Goal: Communication & Community: Answer question/provide support

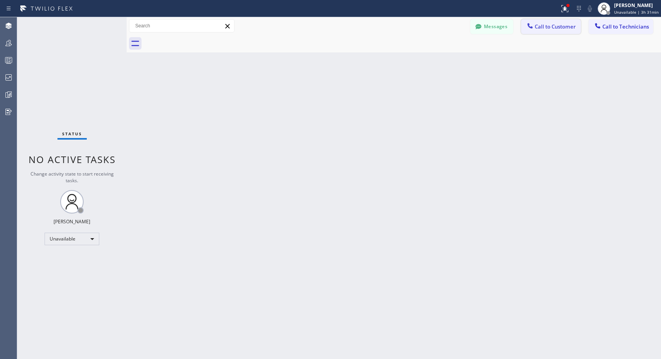
click at [563, 29] on span "Call to Customer" at bounding box center [555, 26] width 41 height 7
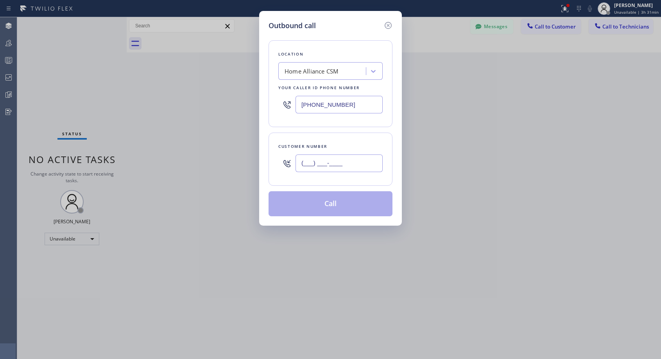
click at [359, 158] on input "(___) ___-____" at bounding box center [339, 163] width 87 height 18
paste input "248) 875-2093"
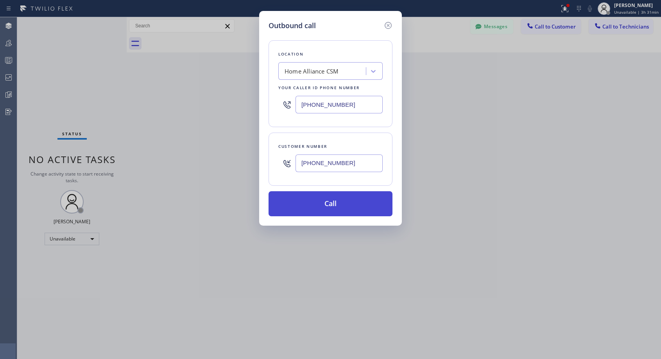
type input "[PHONE_NUMBER]"
click at [348, 204] on button "Call" at bounding box center [331, 203] width 124 height 25
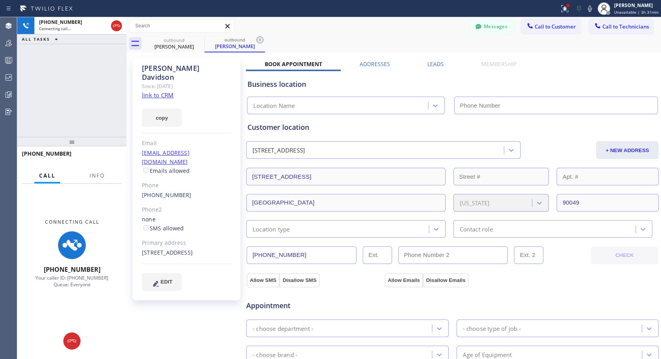
type input "[PHONE_NUMBER]"
drag, startPoint x: 332, startPoint y: 27, endPoint x: 333, endPoint y: 4, distance: 23.1
click at [332, 27] on div "Messages Call to Customer Call to Technicians Outbound call Location Home Allia…" at bounding box center [394, 26] width 535 height 14
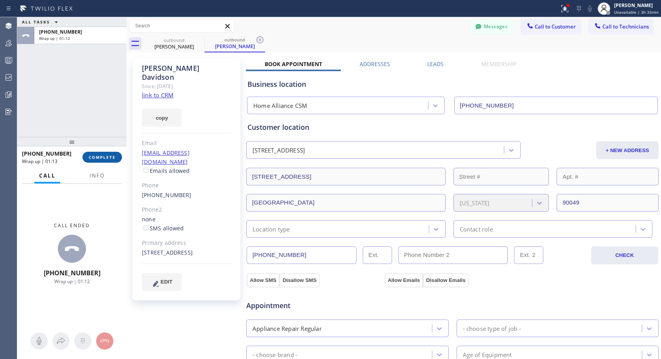
click at [111, 160] on button "COMPLETE" at bounding box center [102, 157] width 39 height 11
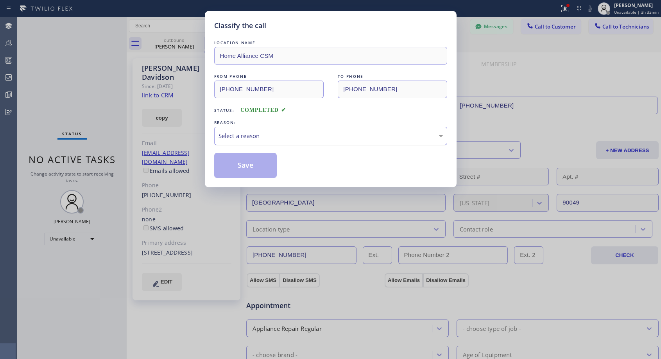
click at [288, 133] on div "Select a reason" at bounding box center [331, 135] width 224 height 9
click at [248, 164] on button "Save" at bounding box center [245, 165] width 63 height 25
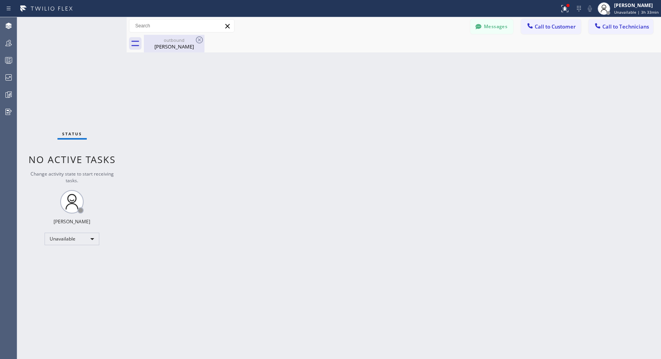
click at [174, 47] on div "[PERSON_NAME]" at bounding box center [174, 46] width 59 height 7
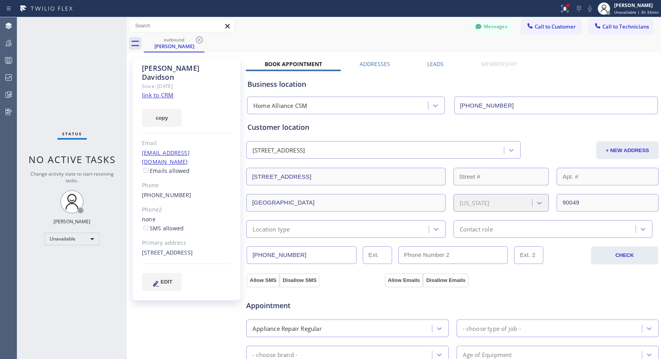
click at [200, 191] on div "[PHONE_NUMBER]" at bounding box center [187, 195] width 90 height 9
copy div "[PHONE_NUMBER]"
click at [537, 25] on span "Call to Customer" at bounding box center [555, 26] width 41 height 7
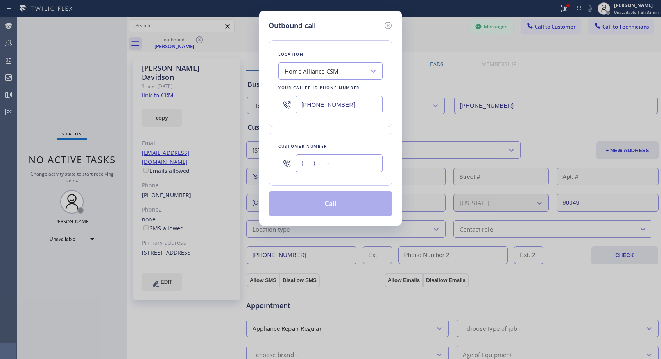
click at [340, 166] on input "(___) ___-____" at bounding box center [339, 163] width 87 height 18
paste input "248) 875-2093"
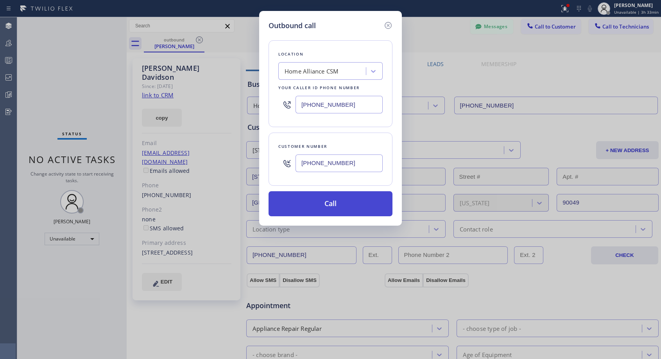
type input "[PHONE_NUMBER]"
click at [328, 205] on button "Call" at bounding box center [331, 203] width 124 height 25
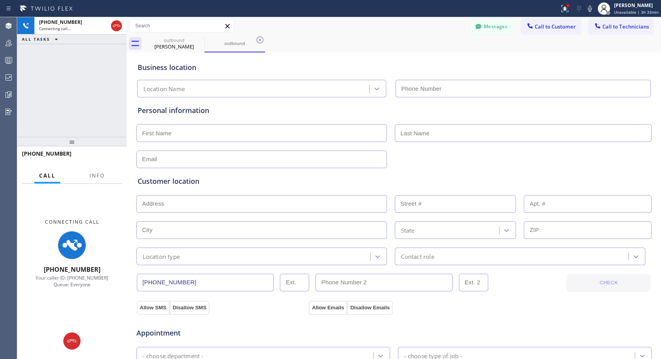
type input "[PHONE_NUMBER]"
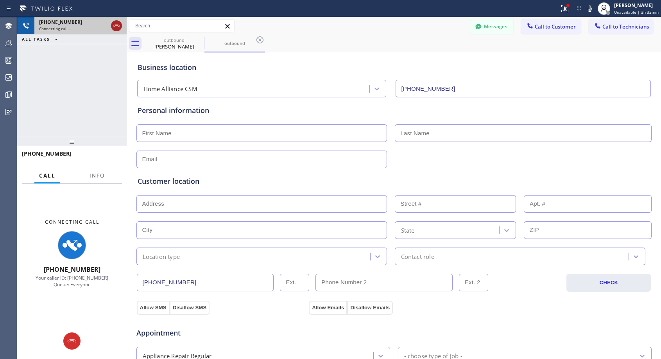
click at [120, 25] on icon at bounding box center [116, 25] width 9 height 9
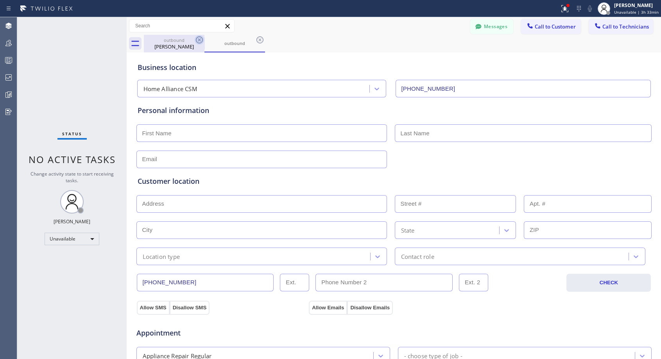
click at [198, 38] on icon at bounding box center [199, 39] width 9 height 9
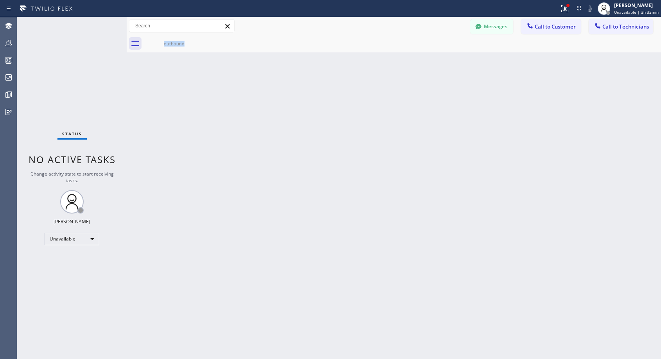
click at [198, 38] on div "outbound" at bounding box center [174, 44] width 61 height 18
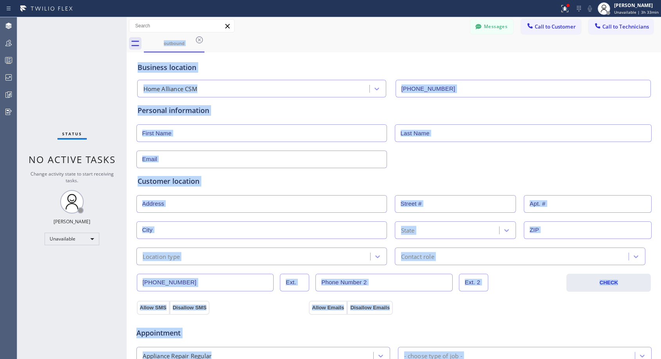
click at [285, 36] on div "outbound" at bounding box center [402, 44] width 517 height 18
click at [267, 51] on div "Business location Home Alliance CSM [PHONE_NUMBER]" at bounding box center [394, 74] width 516 height 46
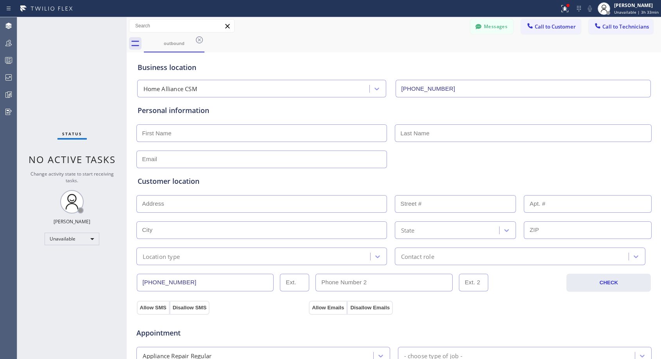
click at [310, 23] on div "Messages Call to Customer Call to Technicians Outbound call Location Home Allia…" at bounding box center [394, 26] width 535 height 14
drag, startPoint x: 553, startPoint y: 29, endPoint x: 402, endPoint y: 126, distance: 179.5
click at [553, 29] on span "Call to Customer" at bounding box center [555, 26] width 41 height 7
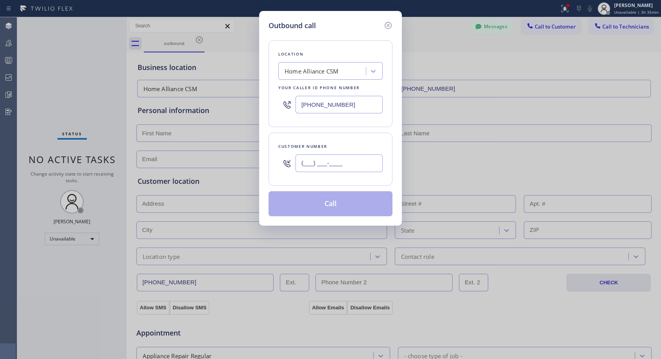
click at [344, 161] on input "(___) ___-____" at bounding box center [339, 163] width 87 height 18
paste input "323) 702-9293"
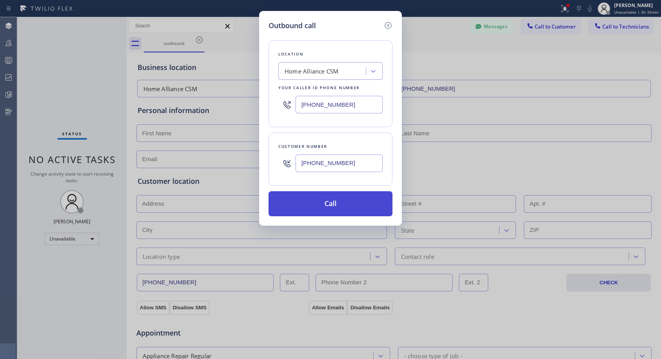
type input "[PHONE_NUMBER]"
click at [327, 204] on button "Call" at bounding box center [331, 203] width 124 height 25
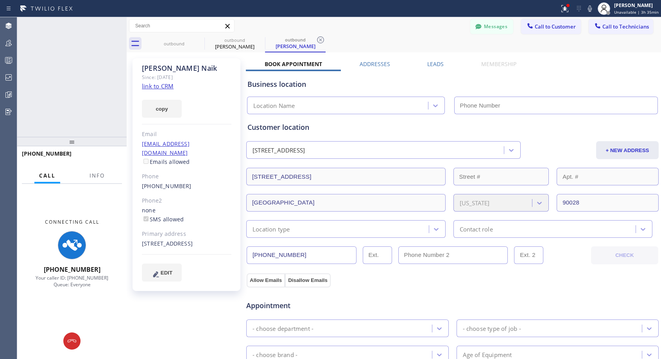
type input "[PHONE_NUMBER]"
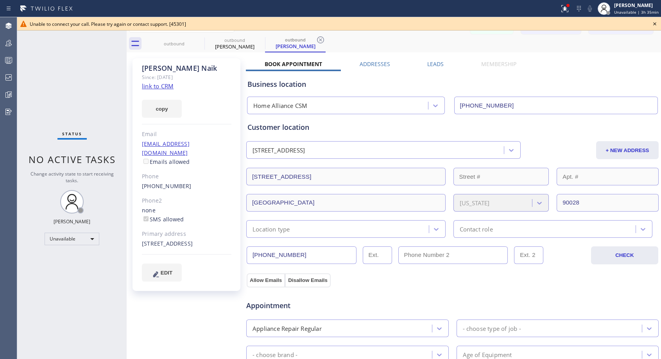
click at [654, 24] on icon at bounding box center [654, 23] width 9 height 9
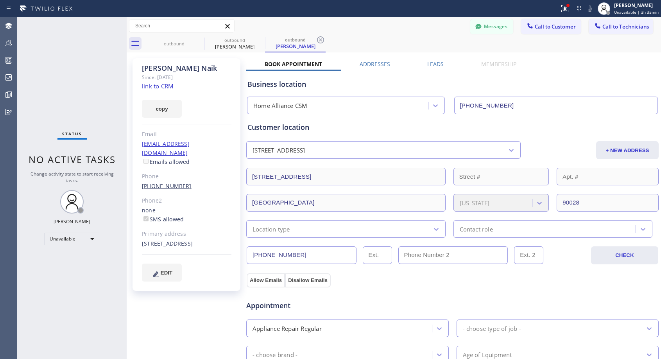
click at [179, 182] on link "[PHONE_NUMBER]" at bounding box center [167, 185] width 50 height 7
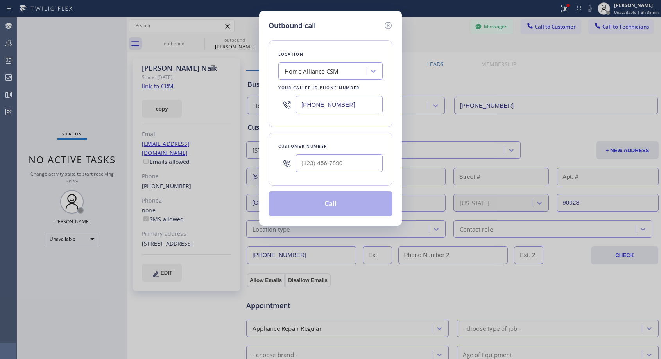
type input "[PHONE_NUMBER]"
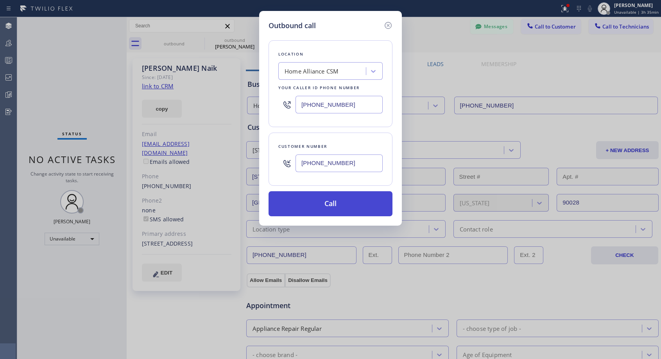
click at [330, 197] on button "Call" at bounding box center [331, 203] width 124 height 25
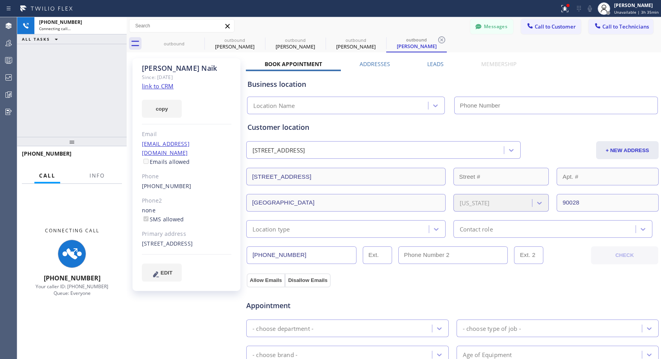
type input "[PHONE_NUMBER]"
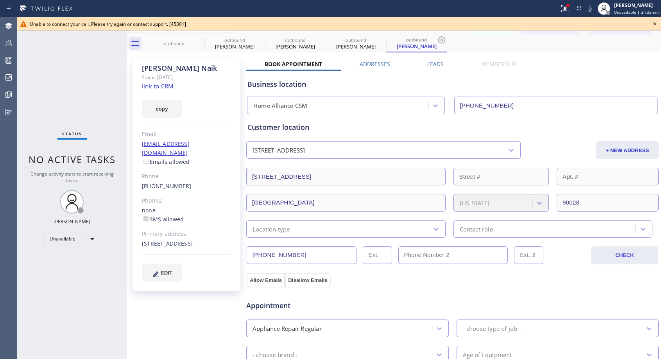
click at [655, 24] on icon at bounding box center [654, 23] width 9 height 9
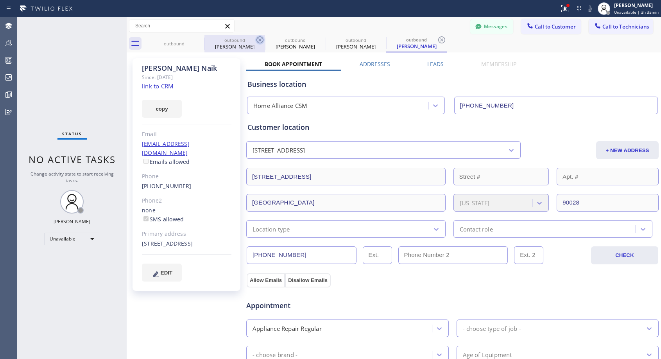
click at [0, 0] on icon at bounding box center [0, 0] width 0 height 0
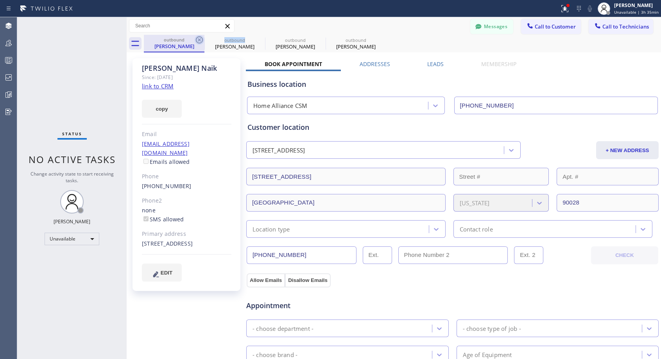
click at [202, 39] on icon at bounding box center [199, 39] width 9 height 9
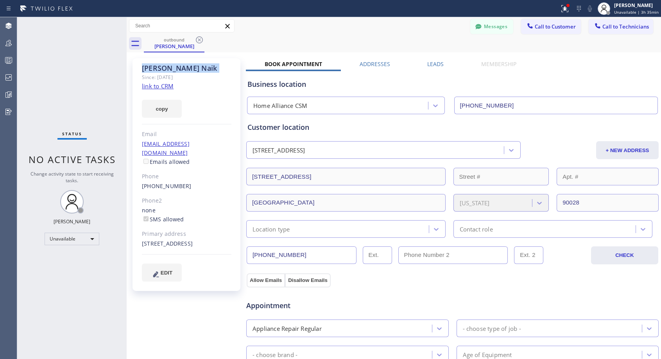
click at [202, 39] on icon at bounding box center [199, 39] width 9 height 9
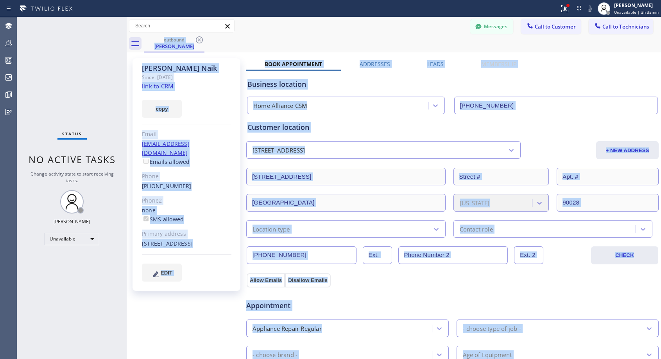
click at [202, 39] on div "outbound [PERSON_NAME]" at bounding box center [402, 44] width 517 height 18
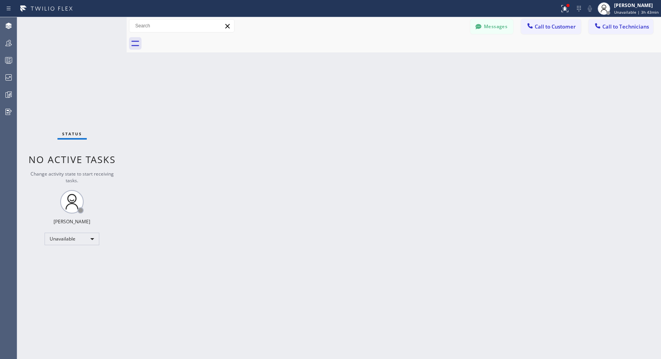
click at [553, 29] on span "Call to Customer" at bounding box center [555, 26] width 41 height 7
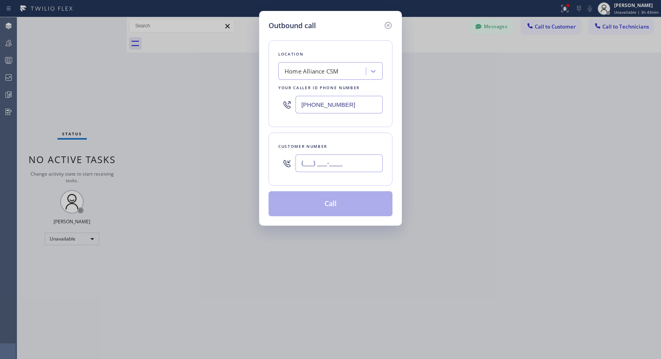
click at [338, 163] on input "(___) ___-____" at bounding box center [339, 163] width 87 height 18
paste input "602) 432-7038"
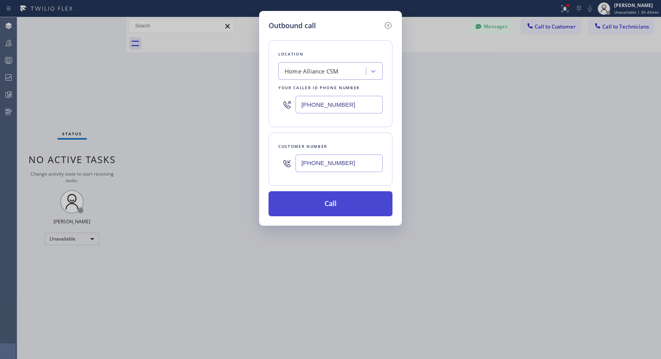
type input "[PHONE_NUMBER]"
click at [336, 203] on button "Call" at bounding box center [331, 203] width 124 height 25
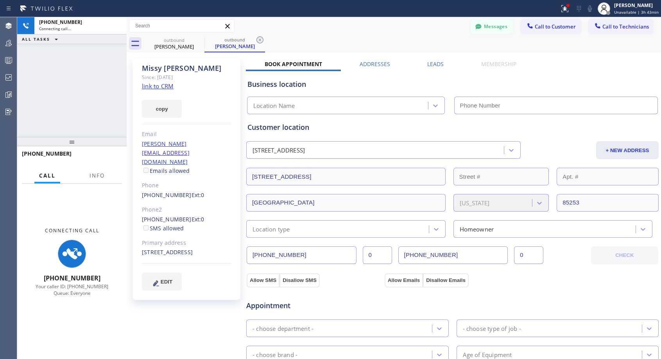
type input "[PHONE_NUMBER]"
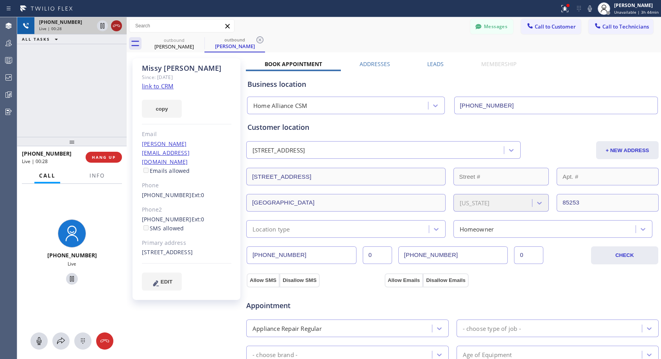
click at [118, 24] on icon at bounding box center [116, 25] width 9 height 9
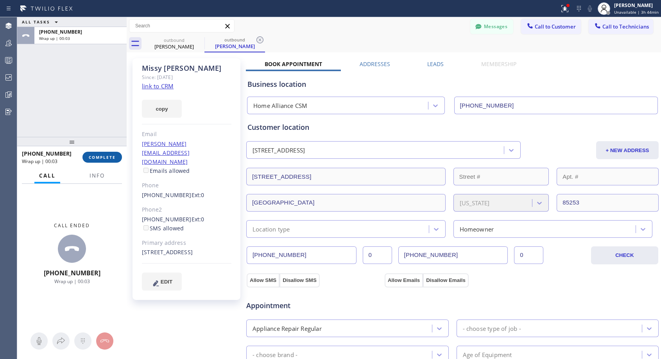
click at [99, 157] on span "COMPLETE" at bounding box center [102, 156] width 27 height 5
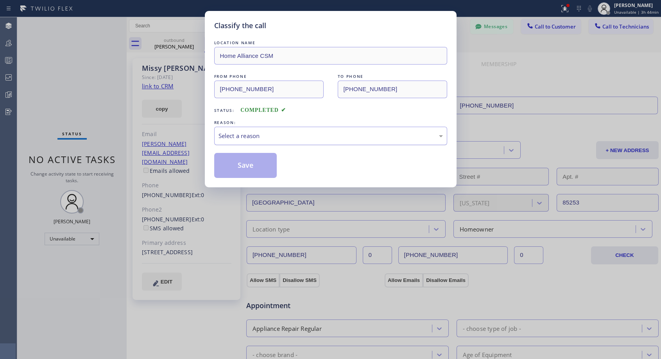
click at [323, 131] on div "Select a reason" at bounding box center [331, 135] width 224 height 9
click at [263, 165] on button "Save" at bounding box center [245, 165] width 63 height 25
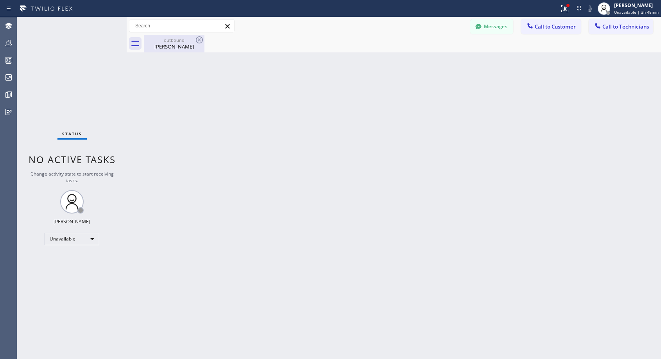
click at [188, 50] on div "[PERSON_NAME]" at bounding box center [174, 46] width 59 height 7
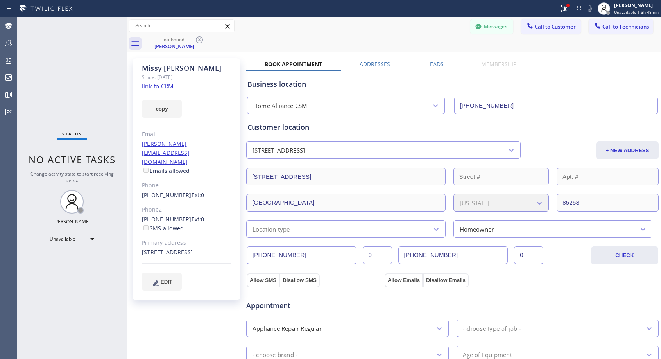
click at [209, 191] on div "[PHONE_NUMBER] Ext: 0" at bounding box center [187, 195] width 90 height 9
copy div "[PHONE_NUMBER] Ext: 0"
drag, startPoint x: 550, startPoint y: 26, endPoint x: 377, endPoint y: 128, distance: 201.1
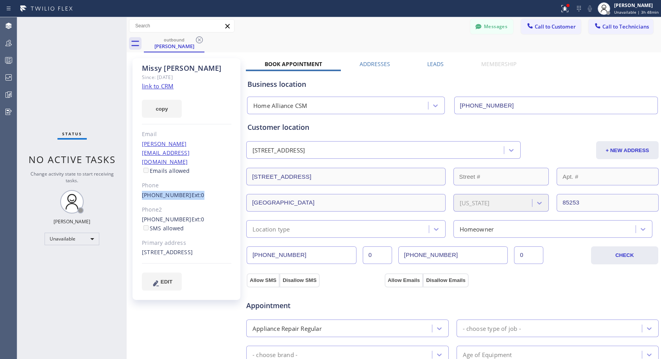
click at [549, 26] on span "Call to Customer" at bounding box center [555, 26] width 41 height 7
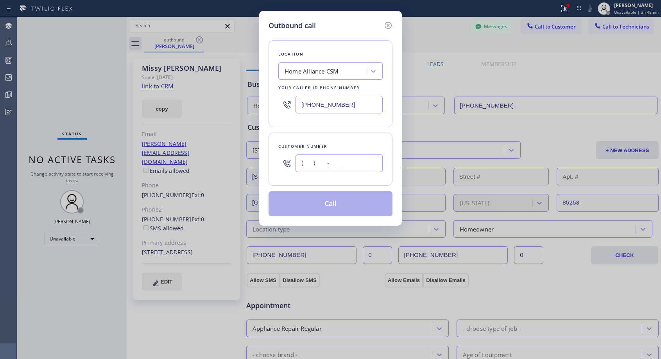
click at [353, 164] on input "(___) ___-____" at bounding box center [339, 163] width 87 height 18
paste input "602) 432-7038"
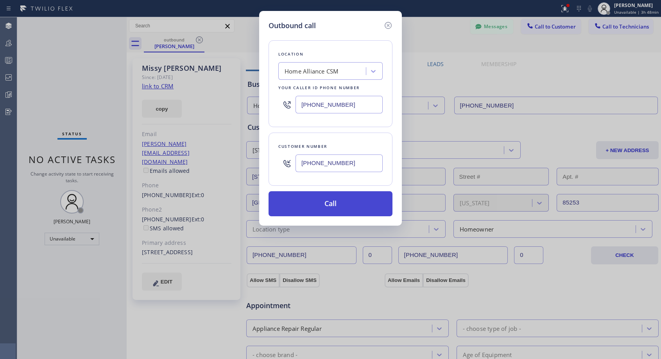
type input "[PHONE_NUMBER]"
click at [339, 201] on button "Call" at bounding box center [331, 203] width 124 height 25
click at [332, 199] on button "Call" at bounding box center [331, 203] width 124 height 25
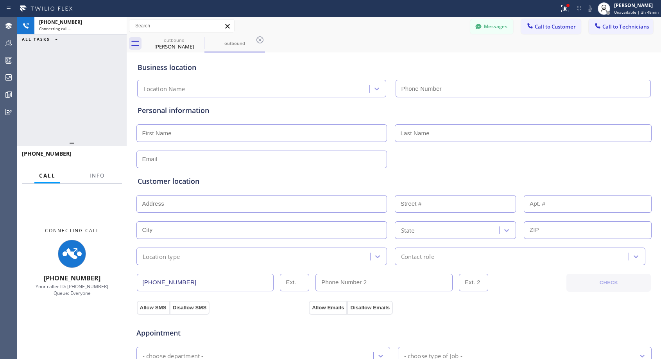
type input "[PHONE_NUMBER]"
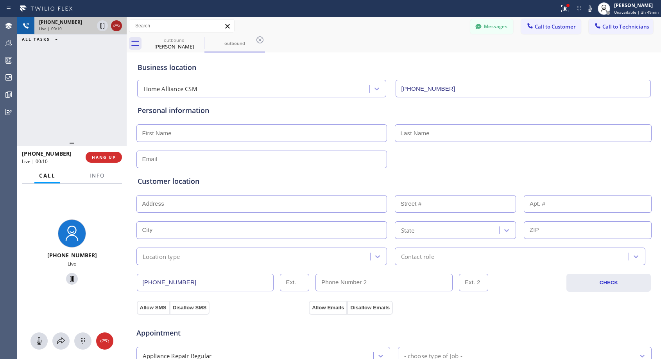
click at [116, 25] on icon at bounding box center [116, 25] width 9 height 9
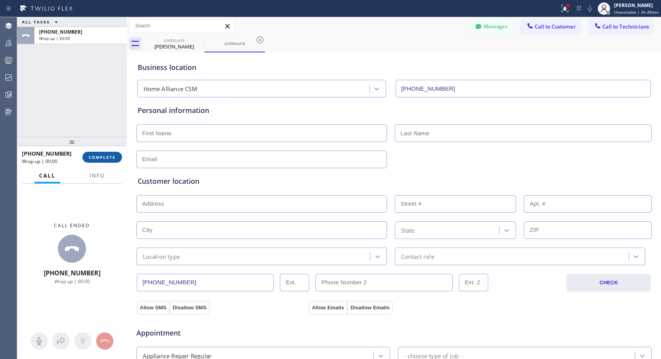
click at [102, 155] on span "COMPLETE" at bounding box center [102, 156] width 27 height 5
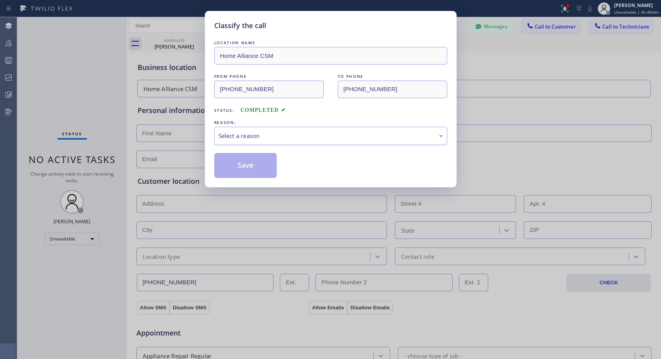
click at [289, 132] on div "Select a reason" at bounding box center [331, 135] width 224 height 9
click at [261, 163] on button "Save" at bounding box center [245, 165] width 63 height 25
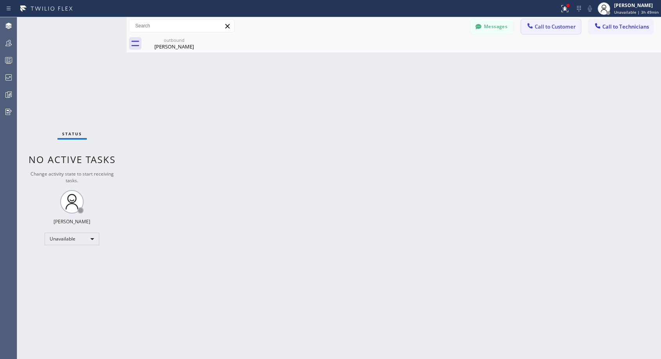
click at [551, 27] on span "Call to Customer" at bounding box center [555, 26] width 41 height 7
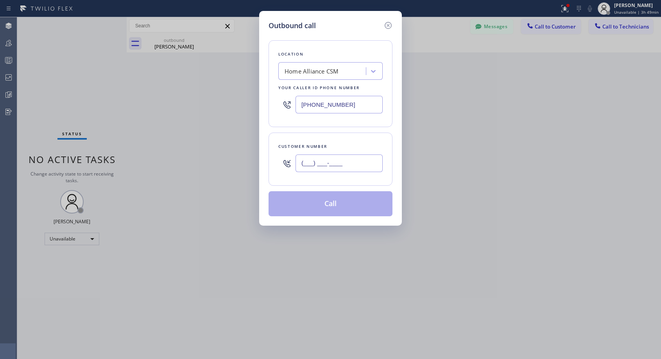
click at [359, 166] on input "(___) ___-____" at bounding box center [339, 163] width 87 height 18
paste input "602) 432-7038"
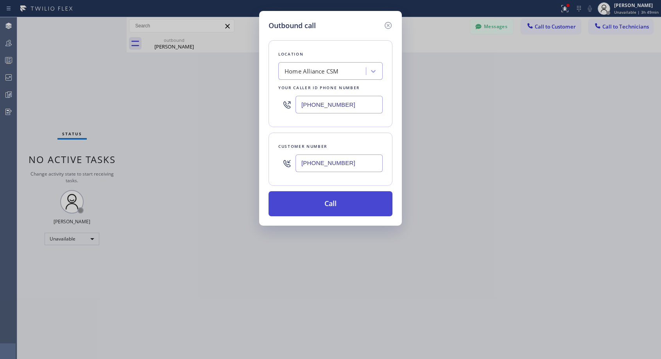
type input "[PHONE_NUMBER]"
click at [364, 203] on button "Call" at bounding box center [331, 203] width 124 height 25
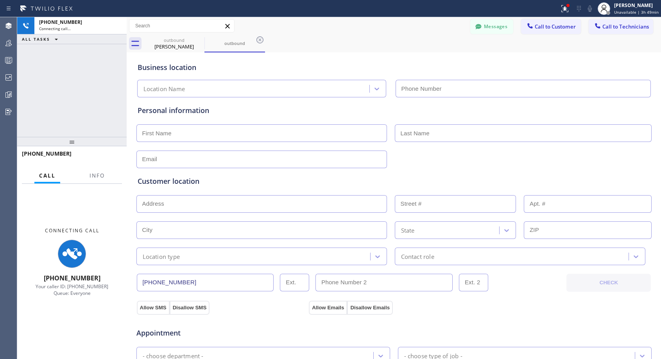
type input "[PHONE_NUMBER]"
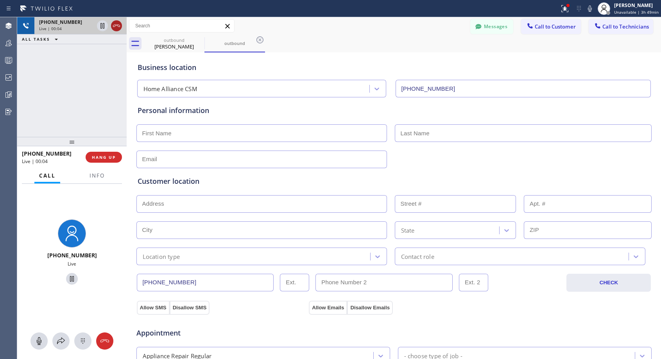
click at [118, 27] on icon at bounding box center [116, 25] width 9 height 9
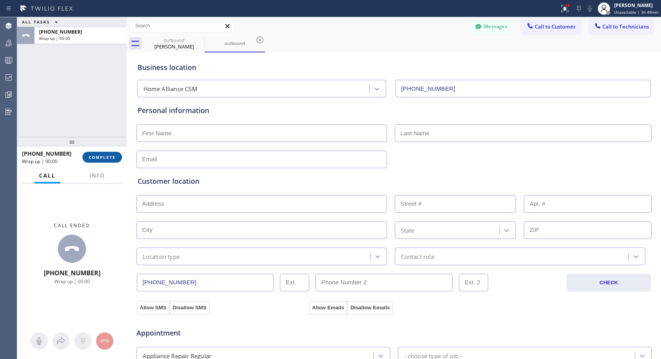
click at [111, 157] on span "COMPLETE" at bounding box center [102, 156] width 27 height 5
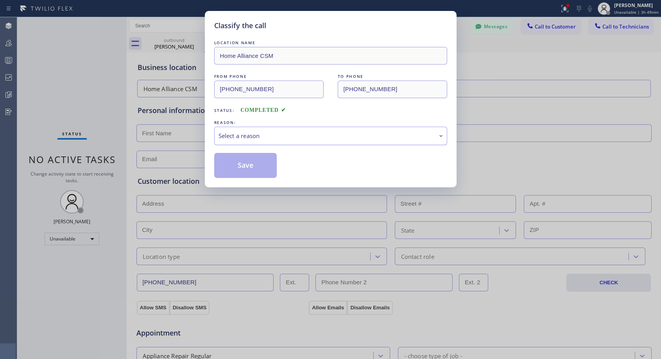
click at [263, 135] on div "Select a reason" at bounding box center [331, 135] width 224 height 9
click at [242, 164] on button "Save" at bounding box center [245, 165] width 63 height 25
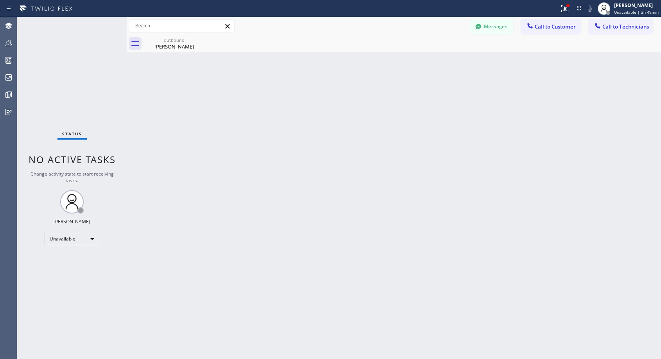
drag, startPoint x: 547, startPoint y: 26, endPoint x: 349, endPoint y: 119, distance: 218.8
click at [546, 26] on span "Call to Customer" at bounding box center [555, 26] width 41 height 7
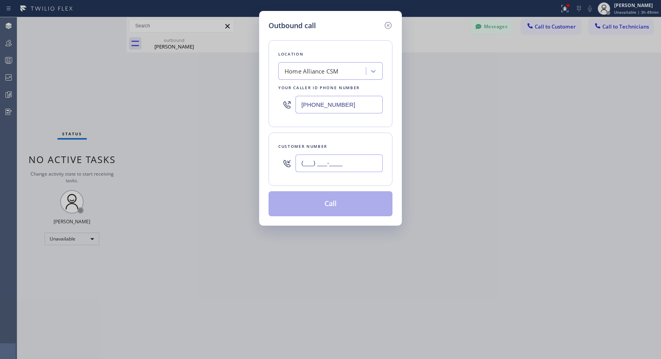
click at [330, 161] on input "(___) ___-____" at bounding box center [339, 163] width 87 height 18
paste input "602) 432-7038"
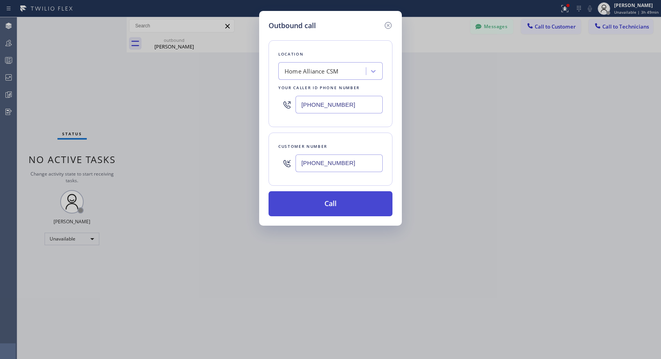
type input "[PHONE_NUMBER]"
click at [364, 200] on button "Call" at bounding box center [331, 203] width 124 height 25
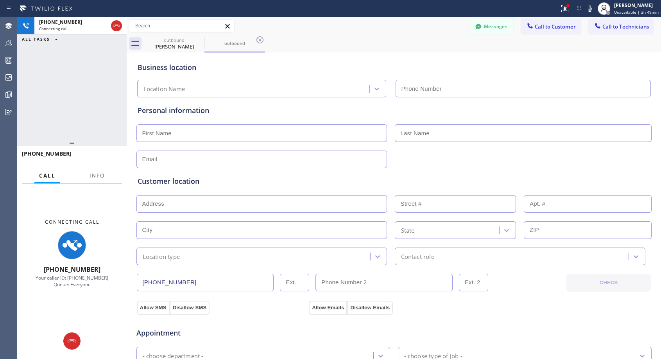
type input "[PHONE_NUMBER]"
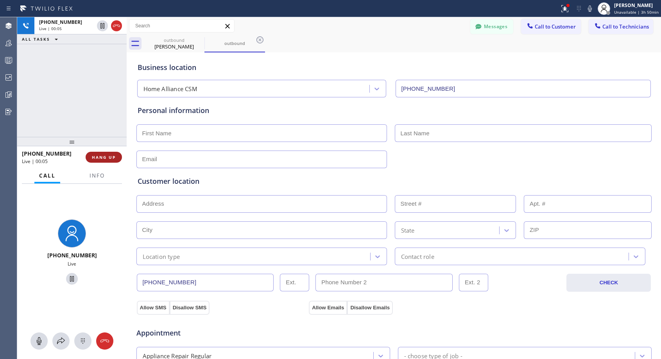
click at [115, 157] on span "HANG UP" at bounding box center [104, 156] width 24 height 5
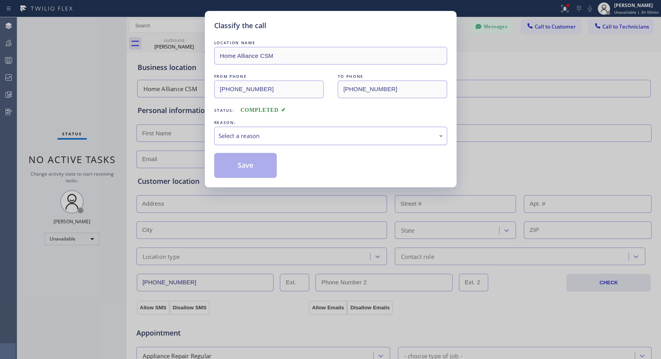
click at [292, 133] on div "Select a reason" at bounding box center [331, 135] width 224 height 9
click at [250, 168] on button "Save" at bounding box center [245, 165] width 63 height 25
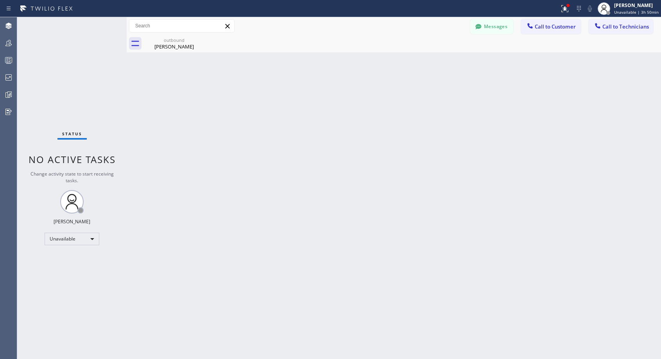
drag, startPoint x: 544, startPoint y: 25, endPoint x: 350, endPoint y: 149, distance: 230.2
click at [544, 26] on span "Call to Customer" at bounding box center [555, 26] width 41 height 7
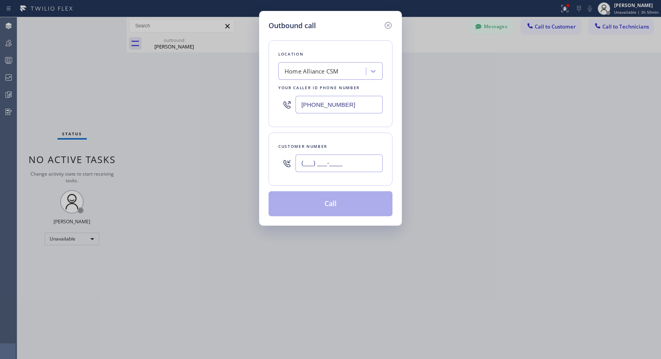
click at [351, 166] on input "(___) ___-____" at bounding box center [339, 163] width 87 height 18
paste input "602) 432-7038"
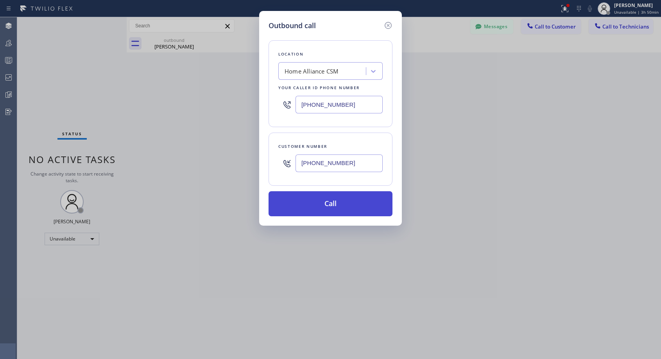
type input "[PHONE_NUMBER]"
click at [352, 202] on button "Call" at bounding box center [331, 203] width 124 height 25
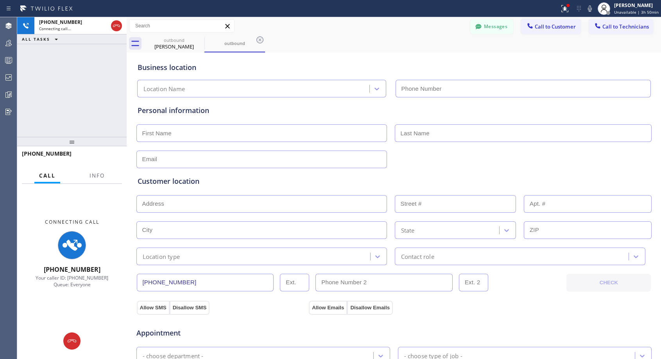
type input "[PHONE_NUMBER]"
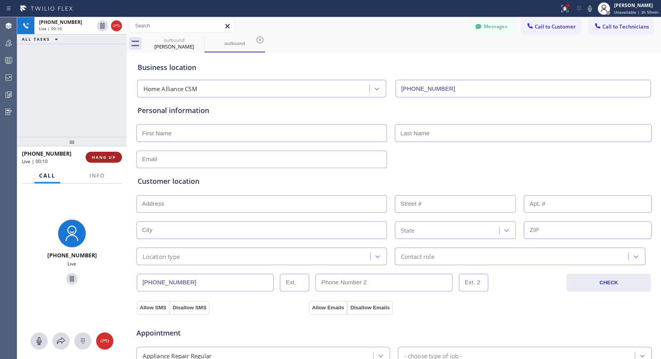
click at [114, 159] on span "HANG UP" at bounding box center [104, 156] width 24 height 5
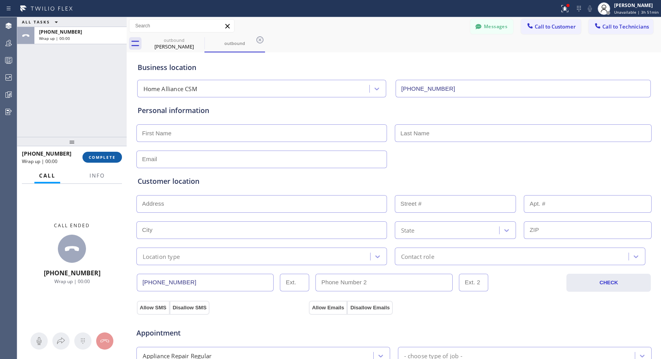
click at [114, 159] on span "COMPLETE" at bounding box center [102, 156] width 27 height 5
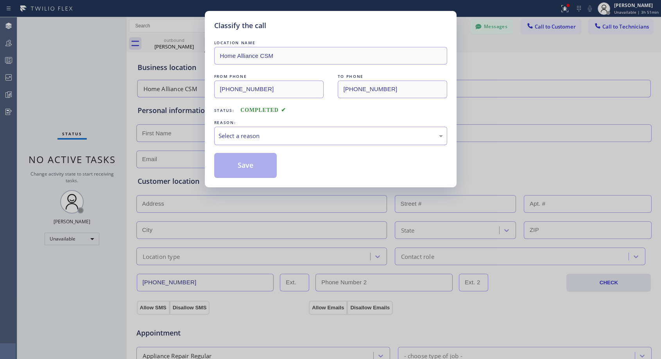
click at [362, 132] on div "Select a reason" at bounding box center [331, 135] width 224 height 9
click at [261, 167] on button "Save" at bounding box center [245, 165] width 63 height 25
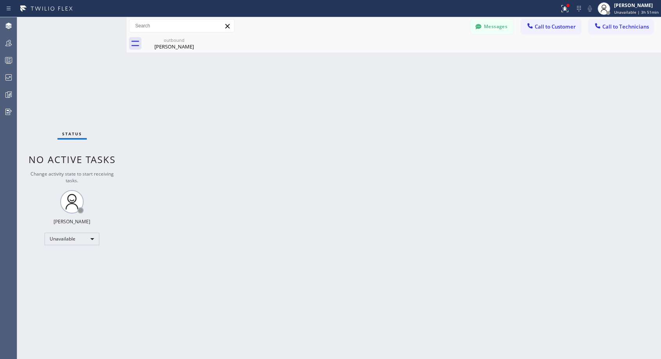
click at [539, 26] on span "Call to Customer" at bounding box center [555, 26] width 41 height 7
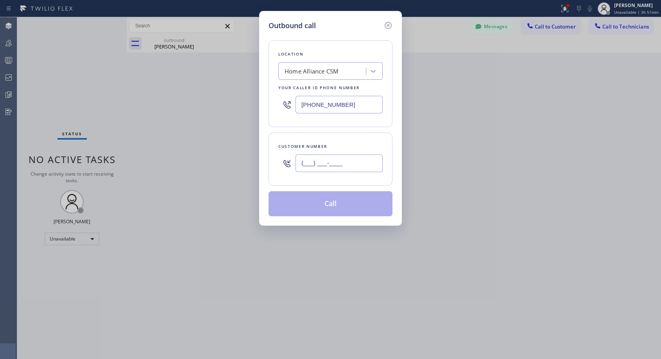
click at [370, 162] on input "(___) ___-____" at bounding box center [339, 163] width 87 height 18
paste input "602) 432-7038"
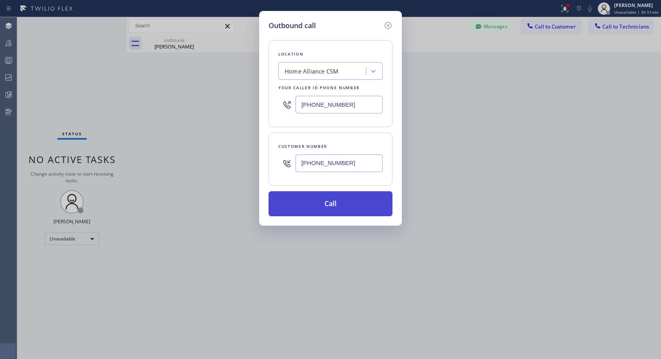
type input "[PHONE_NUMBER]"
click at [360, 208] on button "Call" at bounding box center [331, 203] width 124 height 25
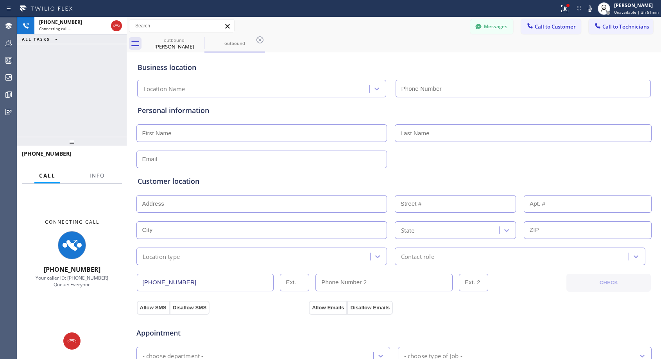
type input "[PHONE_NUMBER]"
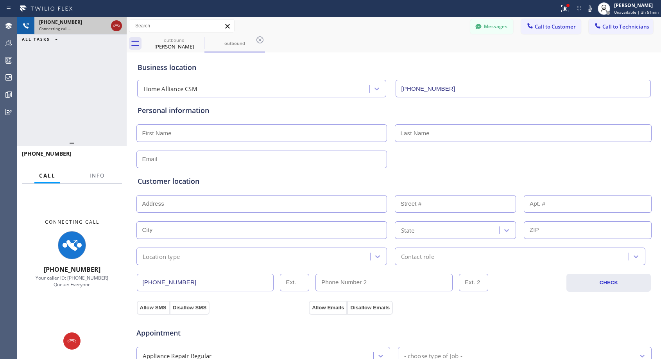
click at [117, 29] on icon at bounding box center [116, 25] width 9 height 9
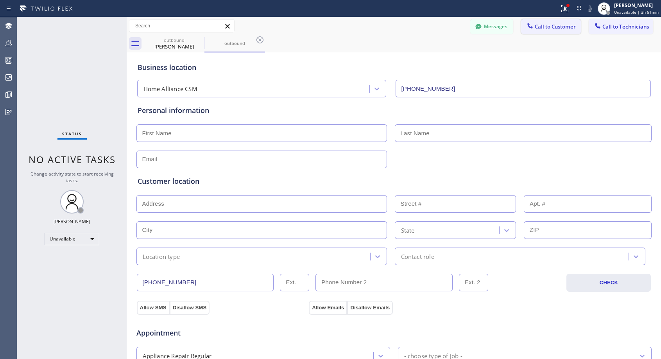
click at [541, 27] on span "Call to Customer" at bounding box center [555, 26] width 41 height 7
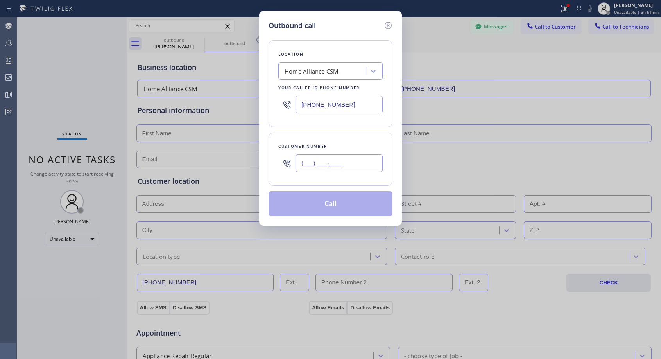
click at [372, 157] on input "(___) ___-____" at bounding box center [339, 163] width 87 height 18
paste input "602) 432-7038"
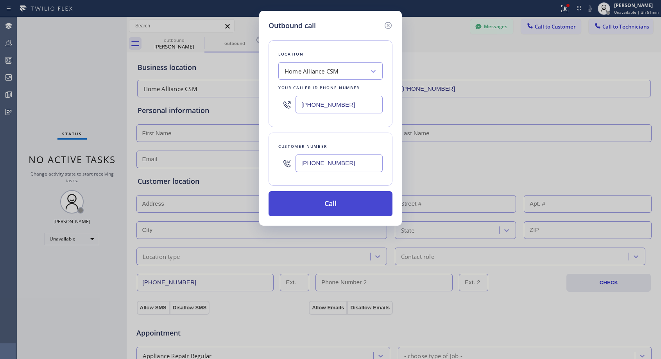
type input "[PHONE_NUMBER]"
click at [349, 200] on button "Call" at bounding box center [331, 203] width 124 height 25
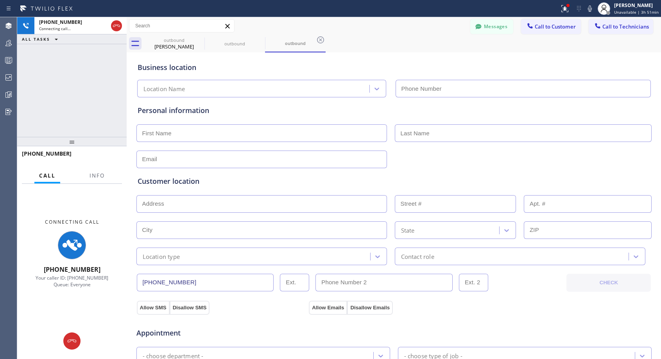
type input "[PHONE_NUMBER]"
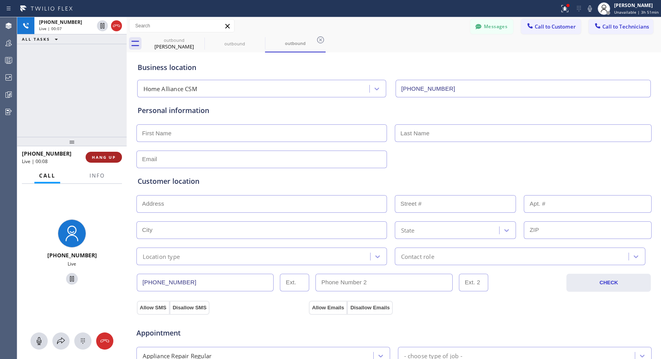
click at [105, 155] on span "HANG UP" at bounding box center [104, 156] width 24 height 5
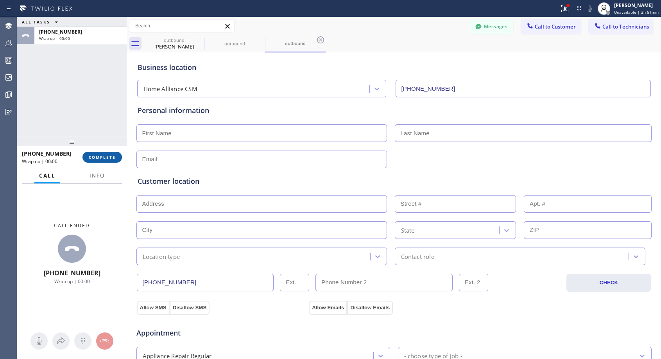
click at [105, 155] on span "COMPLETE" at bounding box center [102, 156] width 27 height 5
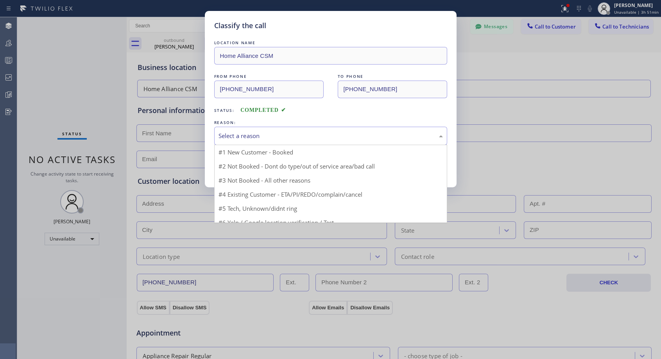
click at [368, 134] on div "Select a reason" at bounding box center [331, 135] width 224 height 9
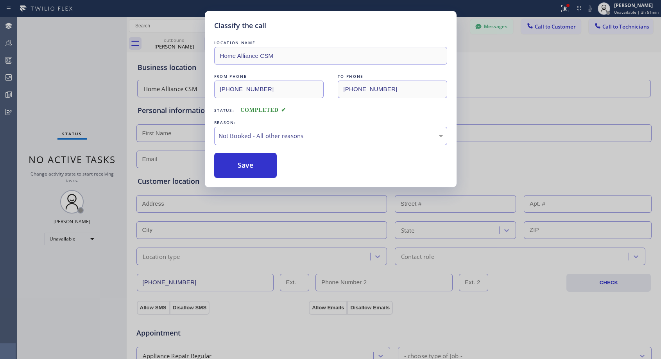
click at [261, 168] on button "Save" at bounding box center [245, 165] width 63 height 25
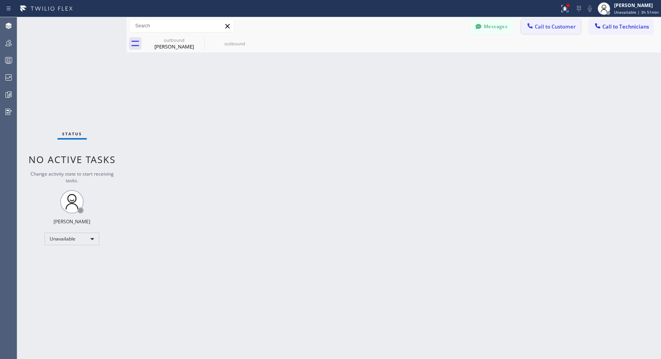
click at [539, 27] on span "Call to Customer" at bounding box center [555, 26] width 41 height 7
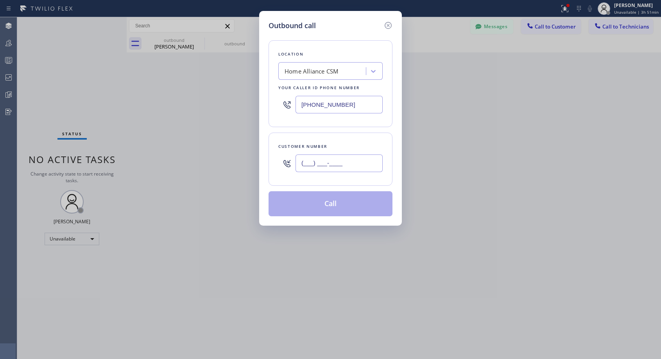
click at [361, 166] on input "(___) ___-____" at bounding box center [339, 163] width 87 height 18
paste input "602) 432-7038"
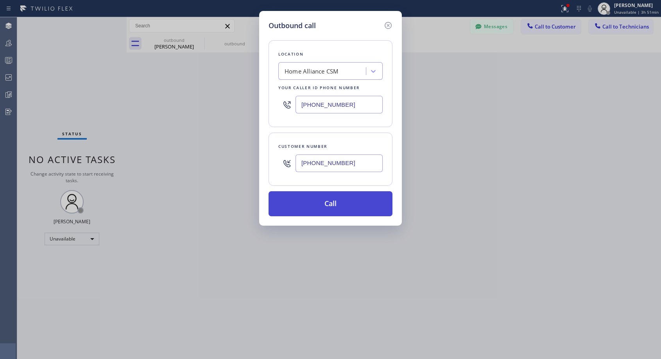
type input "[PHONE_NUMBER]"
click at [357, 205] on button "Call" at bounding box center [331, 203] width 124 height 25
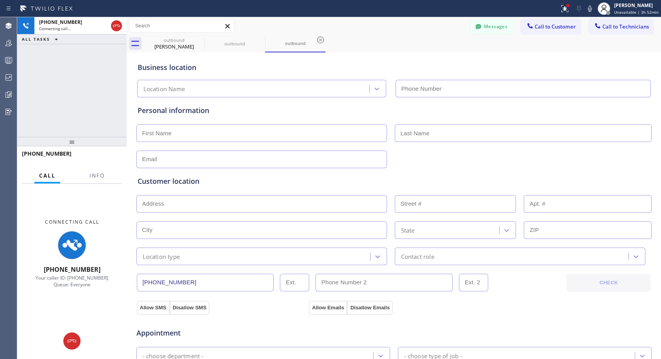
type input "[PHONE_NUMBER]"
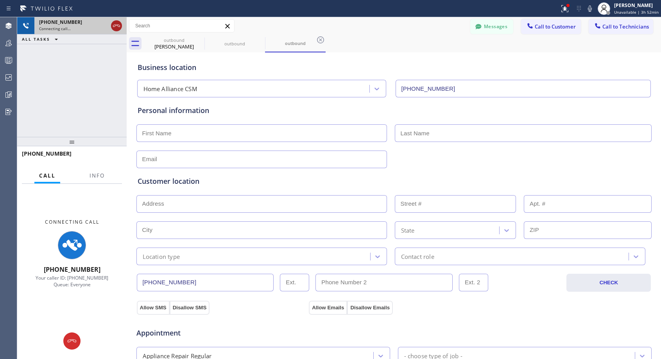
click at [118, 22] on icon at bounding box center [116, 25] width 9 height 9
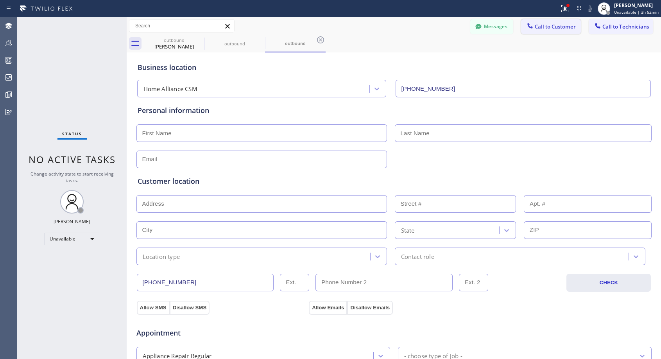
click at [538, 27] on span "Call to Customer" at bounding box center [555, 26] width 41 height 7
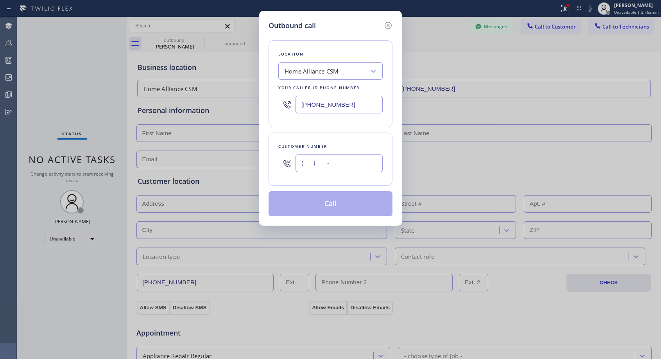
click at [370, 160] on input "(___) ___-____" at bounding box center [339, 163] width 87 height 18
paste input "602) 432-7038"
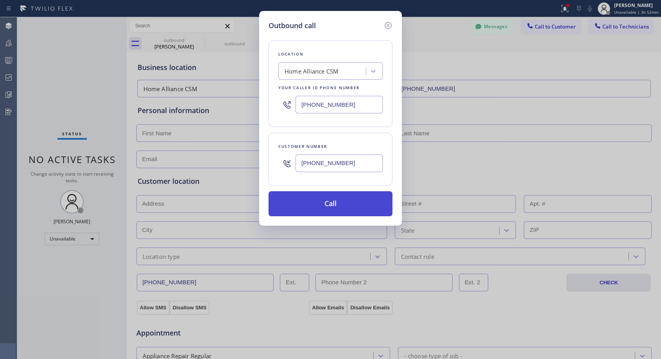
type input "[PHONE_NUMBER]"
click at [367, 198] on button "Call" at bounding box center [331, 203] width 124 height 25
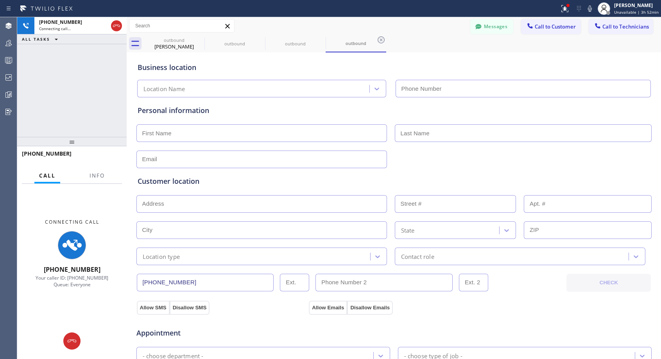
type input "[PHONE_NUMBER]"
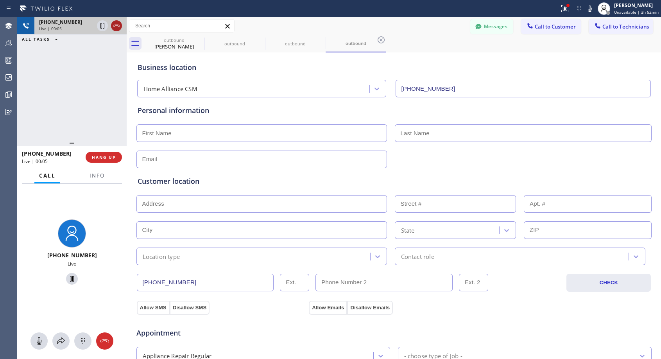
click at [115, 24] on icon at bounding box center [116, 25] width 9 height 9
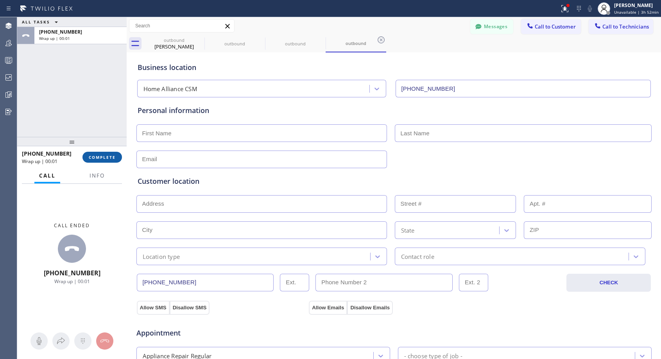
click at [106, 159] on span "COMPLETE" at bounding box center [102, 156] width 27 height 5
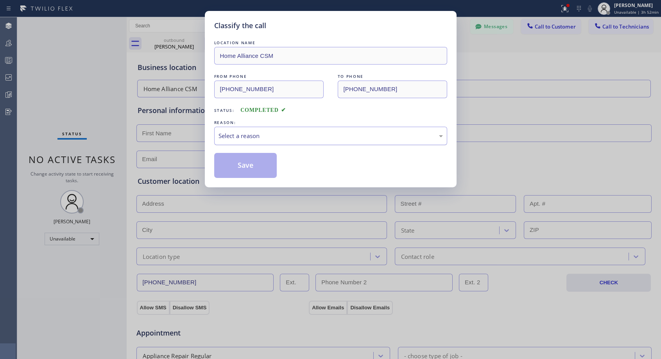
click at [274, 132] on div "Select a reason" at bounding box center [331, 135] width 224 height 9
click at [251, 165] on button "Save" at bounding box center [245, 165] width 63 height 25
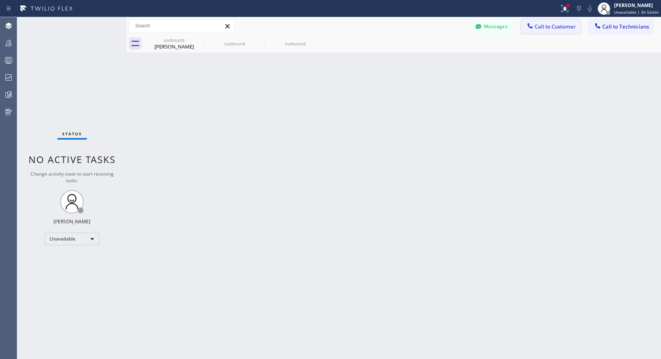
drag, startPoint x: 553, startPoint y: 29, endPoint x: 541, endPoint y: 35, distance: 13.7
click at [553, 29] on span "Call to Customer" at bounding box center [555, 26] width 41 height 7
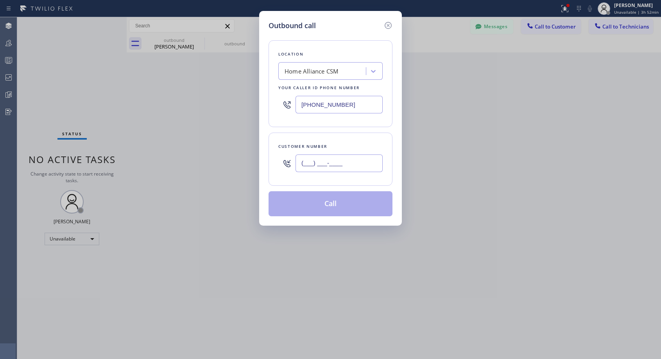
click at [368, 165] on input "(___) ___-____" at bounding box center [339, 163] width 87 height 18
paste input "602) 432-7038"
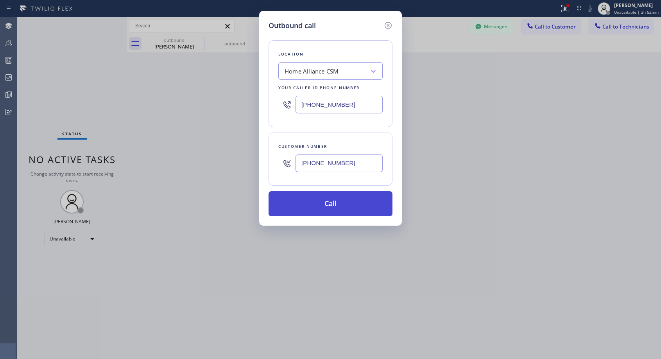
type input "[PHONE_NUMBER]"
click at [353, 203] on button "Call" at bounding box center [331, 203] width 124 height 25
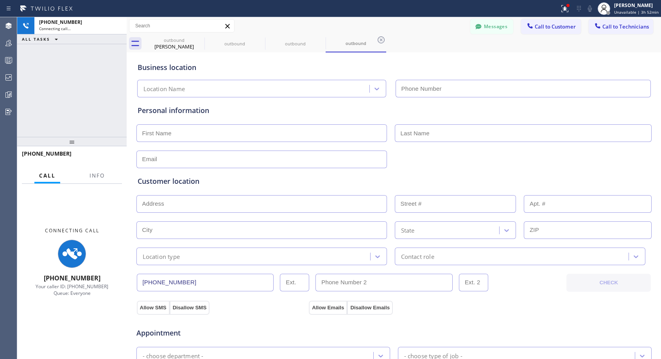
type input "[PHONE_NUMBER]"
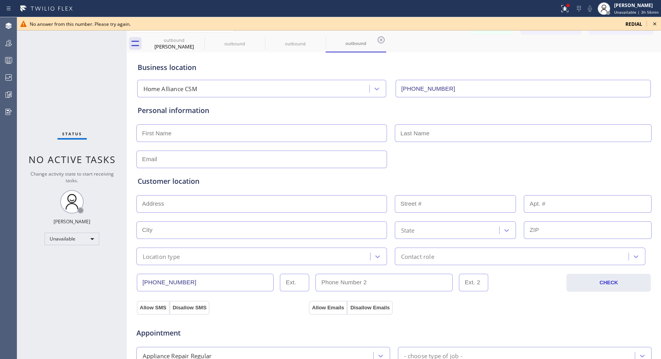
click at [659, 22] on icon at bounding box center [654, 23] width 9 height 9
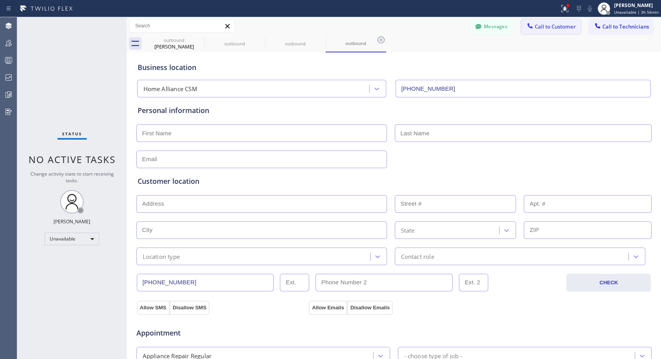
click at [553, 27] on span "Call to Customer" at bounding box center [555, 26] width 41 height 7
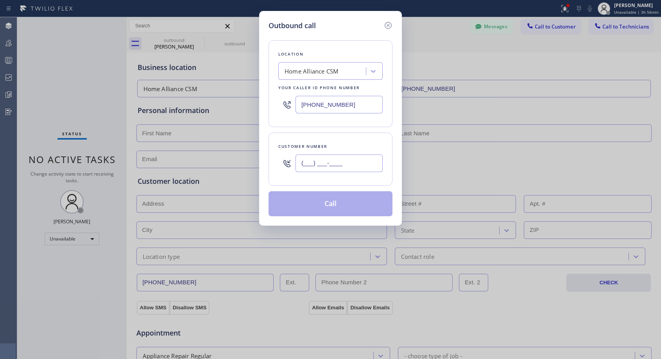
click at [348, 163] on input "(___) ___-____" at bounding box center [339, 163] width 87 height 18
paste input "949) 466-5752"
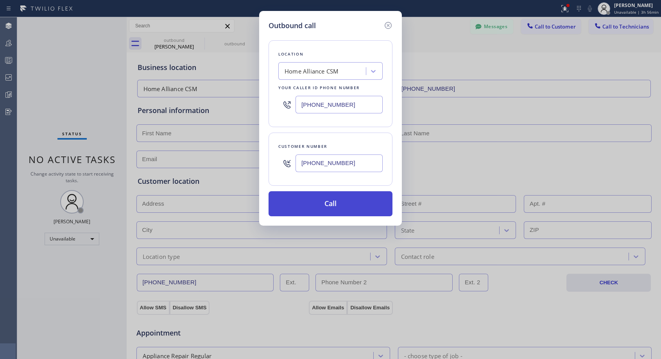
type input "[PHONE_NUMBER]"
click at [332, 198] on button "Call" at bounding box center [331, 203] width 124 height 25
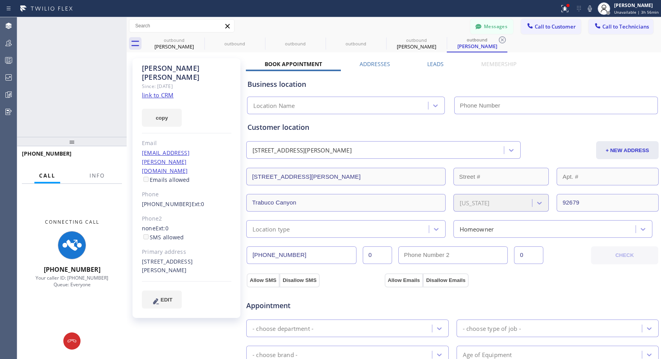
type input "[PHONE_NUMBER]"
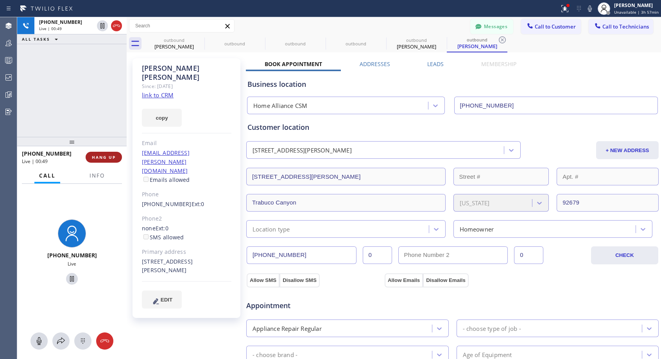
click at [98, 156] on span "HANG UP" at bounding box center [104, 156] width 24 height 5
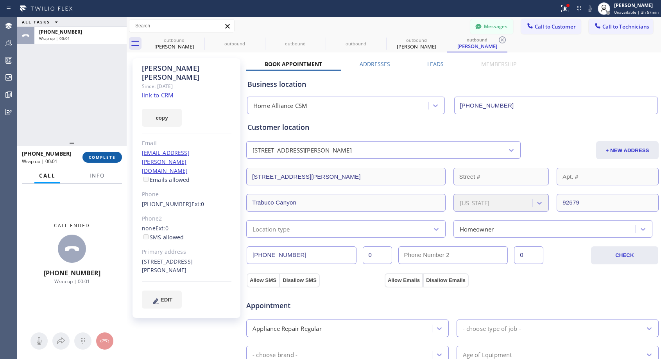
click at [98, 156] on span "COMPLETE" at bounding box center [102, 156] width 27 height 5
click at [82, 90] on div "ALL TASKS ALL TASKS ACTIVE TASKS TASKS IN WRAP UP [PHONE_NUMBER] Wrap up | 00:06" at bounding box center [71, 77] width 109 height 120
click at [93, 158] on span "COMPLETE" at bounding box center [102, 156] width 27 height 5
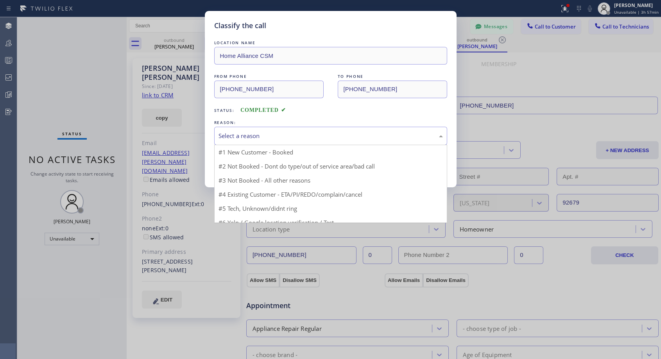
click at [297, 134] on div "Select a reason" at bounding box center [331, 135] width 224 height 9
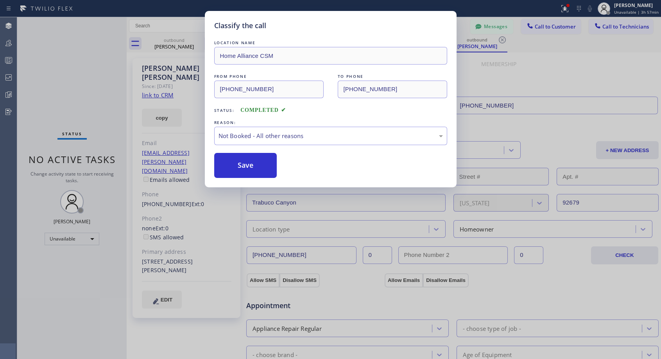
click at [243, 163] on button "Save" at bounding box center [245, 165] width 63 height 25
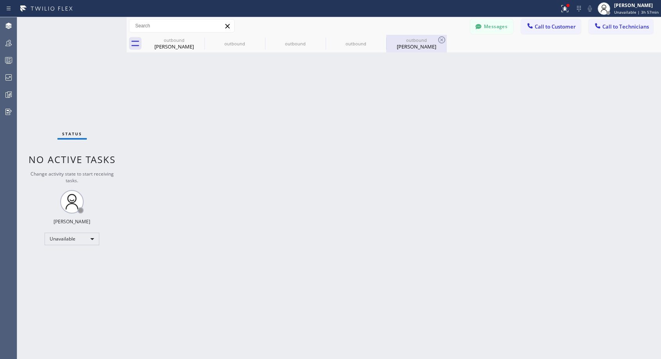
click at [406, 48] on div "[PERSON_NAME]" at bounding box center [416, 46] width 59 height 7
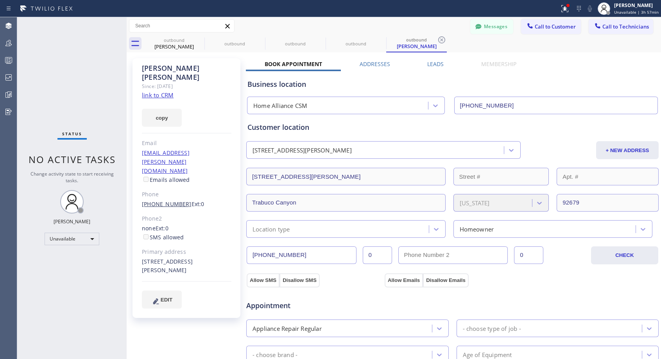
click at [174, 200] on link "[PHONE_NUMBER]" at bounding box center [167, 203] width 50 height 7
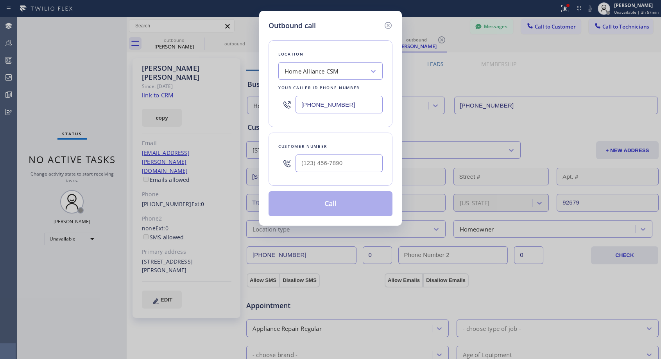
type input "[PHONE_NUMBER]"
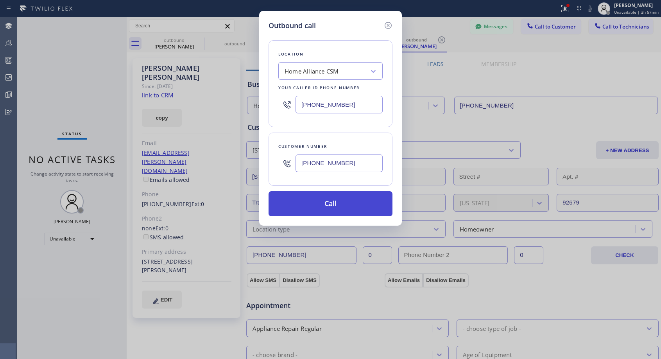
click at [342, 203] on button "Call" at bounding box center [331, 203] width 124 height 25
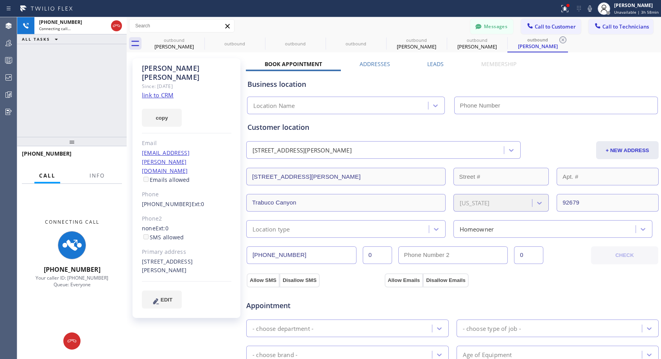
type input "[PHONE_NUMBER]"
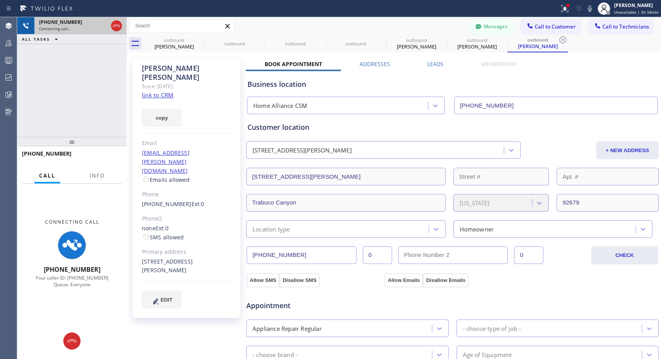
click at [111, 24] on div at bounding box center [116, 25] width 14 height 17
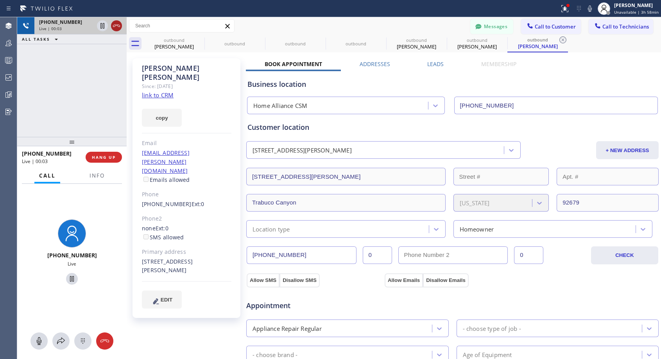
click at [116, 24] on icon at bounding box center [116, 25] width 9 height 9
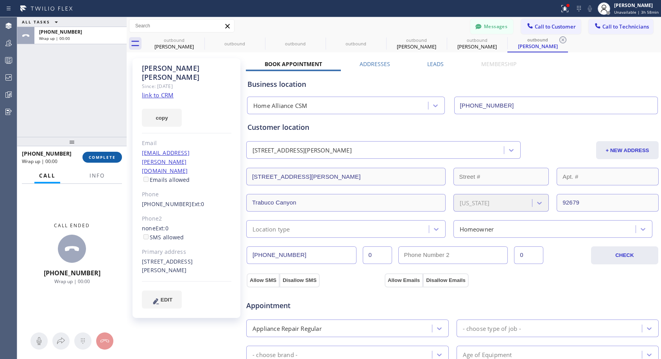
click at [111, 154] on span "COMPLETE" at bounding box center [102, 156] width 27 height 5
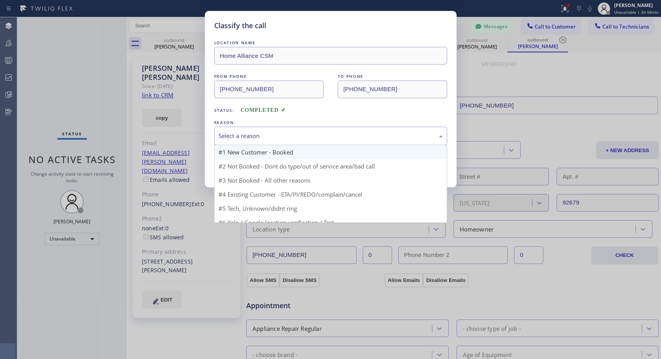
drag, startPoint x: 331, startPoint y: 141, endPoint x: 318, endPoint y: 150, distance: 16.6
click at [327, 145] on div "Select a reason #1 New Customer - Booked #2 Not Booked - Dont do type/out of se…" at bounding box center [330, 136] width 233 height 18
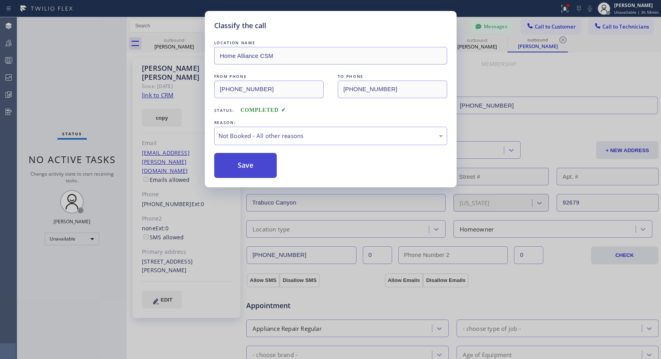
click at [272, 169] on button "Save" at bounding box center [245, 165] width 63 height 25
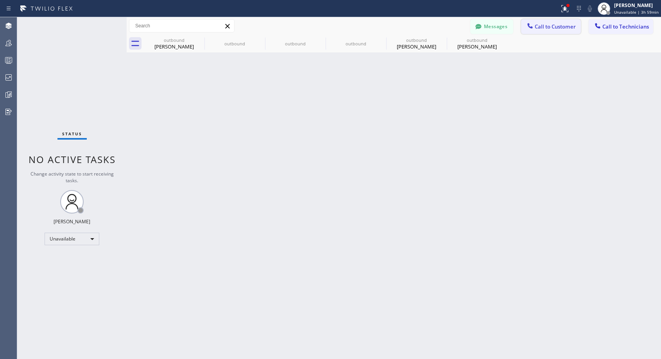
click at [555, 27] on span "Call to Customer" at bounding box center [555, 26] width 41 height 7
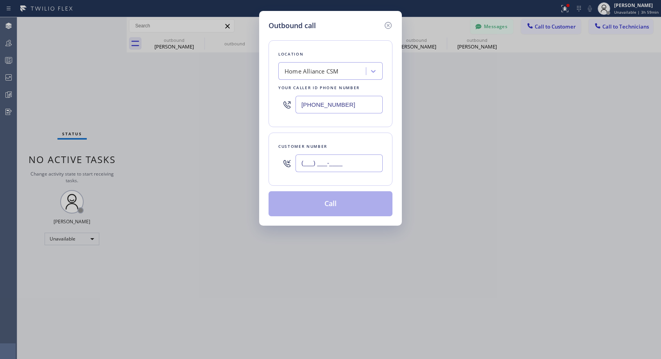
click at [336, 167] on input "(___) ___-____" at bounding box center [339, 163] width 87 height 18
paste input "310) 490-8547"
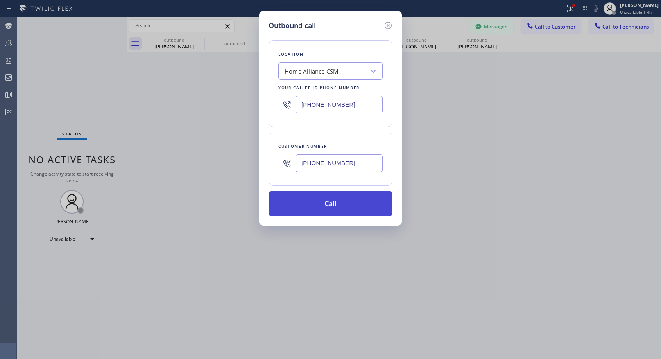
type input "[PHONE_NUMBER]"
click at [334, 205] on button "Call" at bounding box center [331, 203] width 124 height 25
click at [344, 204] on button "Call" at bounding box center [331, 203] width 124 height 25
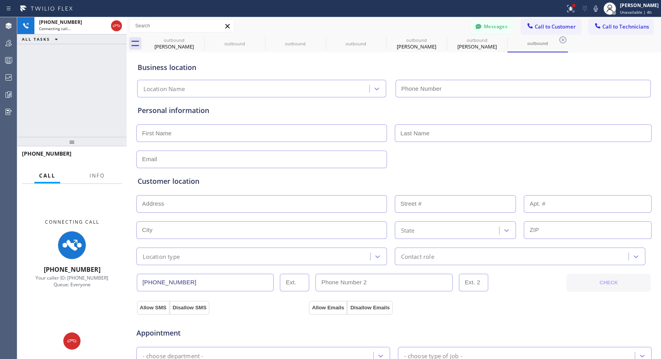
type input "[PHONE_NUMBER]"
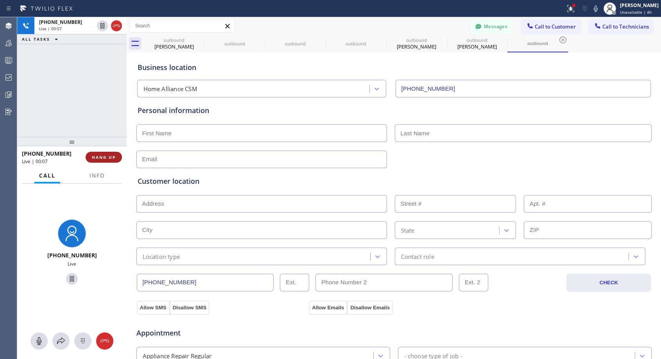
click at [107, 157] on span "HANG UP" at bounding box center [104, 156] width 24 height 5
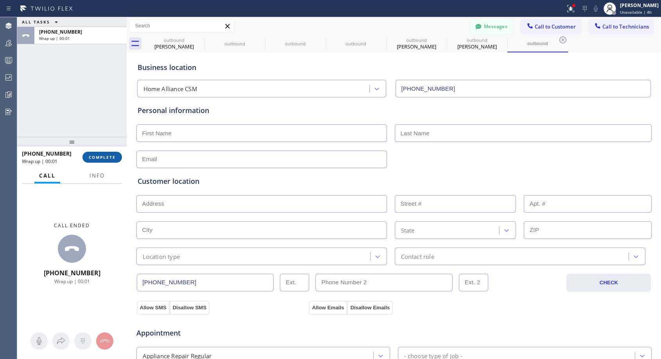
click at [99, 154] on span "COMPLETE" at bounding box center [102, 156] width 27 height 5
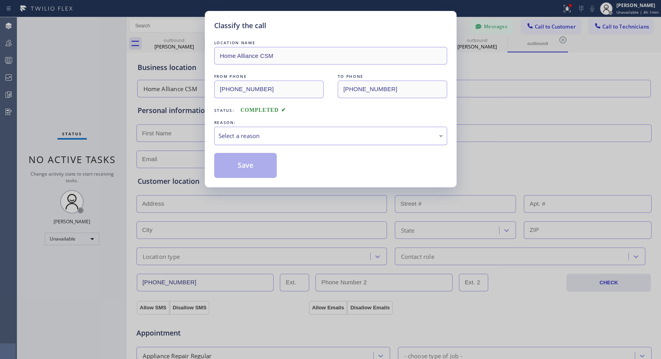
click at [292, 136] on div "Select a reason" at bounding box center [331, 135] width 224 height 9
click at [243, 171] on button "Save" at bounding box center [245, 165] width 63 height 25
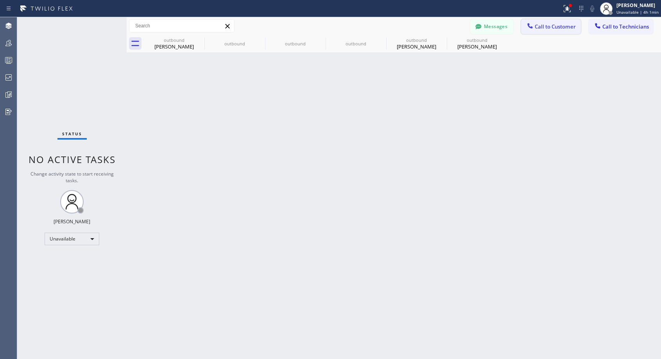
click at [545, 27] on span "Call to Customer" at bounding box center [555, 26] width 41 height 7
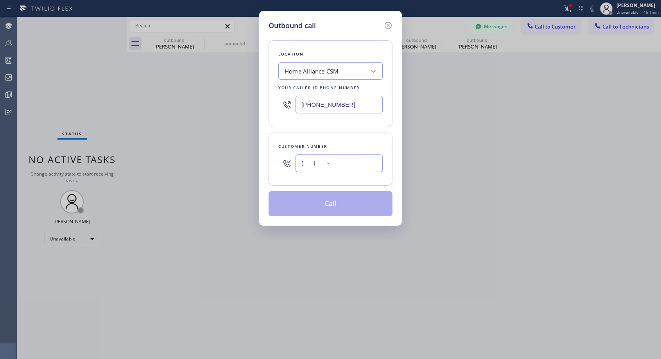
click at [368, 166] on input "(___) ___-____" at bounding box center [339, 163] width 87 height 18
paste input "041) 820-2310"
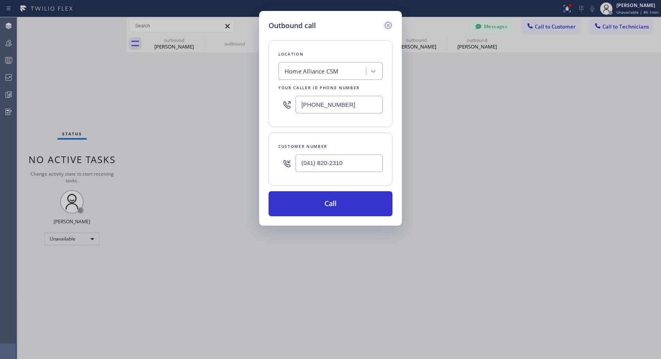
click at [388, 25] on icon at bounding box center [388, 25] width 7 height 7
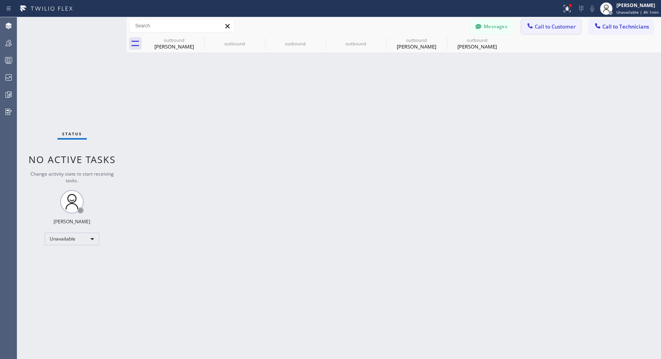
click at [543, 27] on span "Call to Customer" at bounding box center [555, 26] width 41 height 7
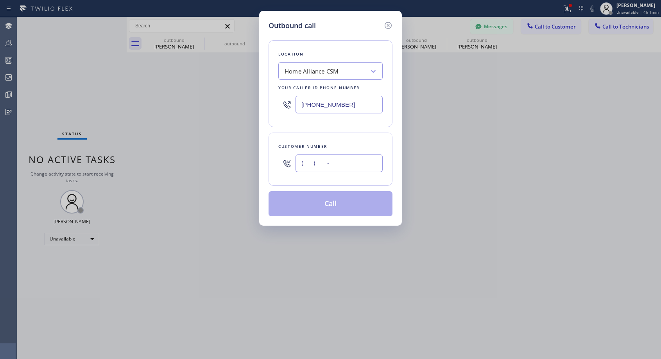
click at [362, 161] on input "(___) ___-____" at bounding box center [339, 163] width 87 height 18
paste input "760) 686-3800"
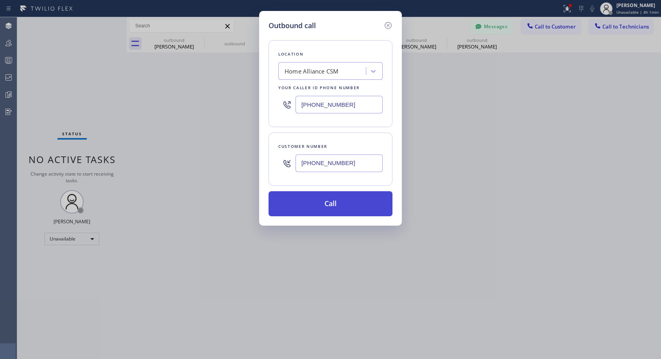
type input "[PHONE_NUMBER]"
click at [344, 200] on button "Call" at bounding box center [331, 203] width 124 height 25
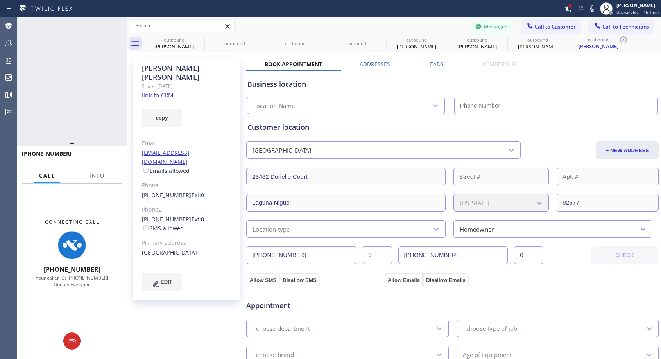
type input "[PHONE_NUMBER]"
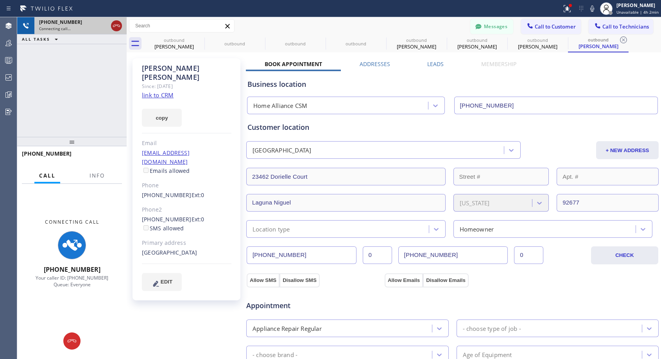
click at [120, 24] on icon at bounding box center [116, 25] width 9 height 9
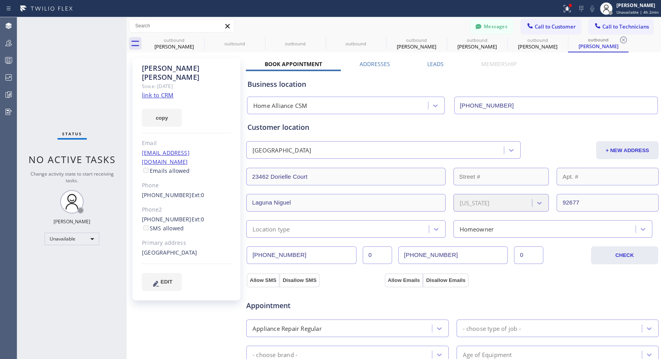
click at [214, 191] on div "[PHONE_NUMBER] Ext: 0" at bounding box center [187, 195] width 90 height 9
copy div "[PHONE_NUMBER] Ext: 0"
click at [199, 39] on icon at bounding box center [199, 39] width 9 height 9
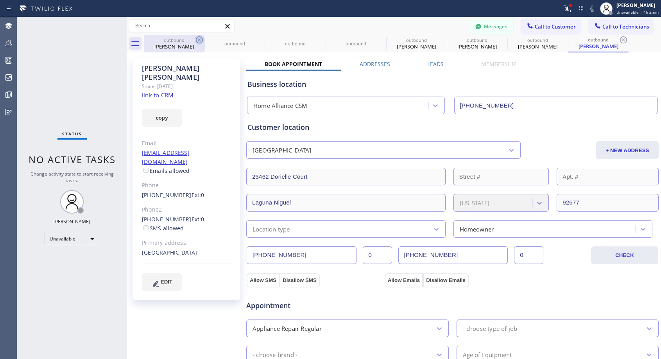
click at [0, 0] on icon at bounding box center [0, 0] width 0 height 0
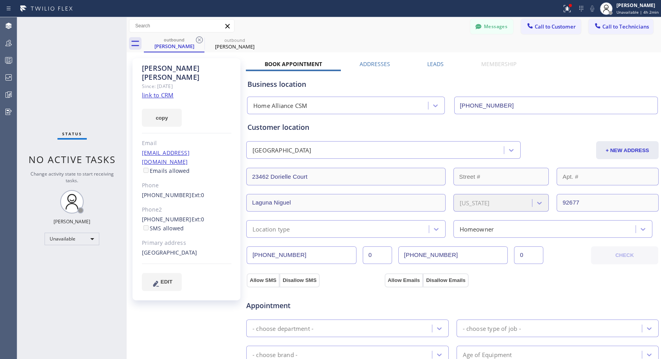
click at [199, 39] on icon at bounding box center [199, 39] width 9 height 9
click at [0, 0] on icon at bounding box center [0, 0] width 0 height 0
click at [199, 39] on div "outbound [PERSON_NAME] outbound [PERSON_NAME]" at bounding box center [402, 44] width 517 height 18
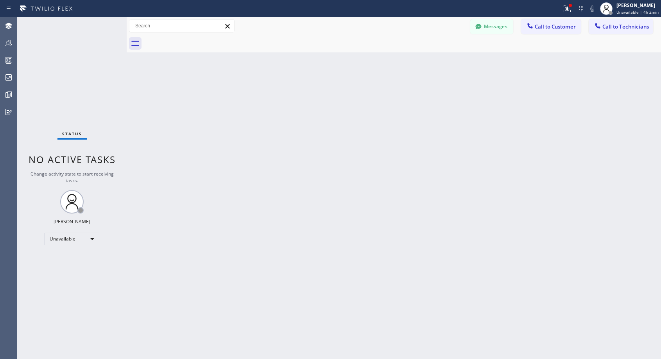
click at [199, 39] on div at bounding box center [402, 44] width 517 height 18
drag, startPoint x: 545, startPoint y: 29, endPoint x: 536, endPoint y: 35, distance: 10.2
click at [545, 30] on span "Call to Customer" at bounding box center [555, 26] width 41 height 7
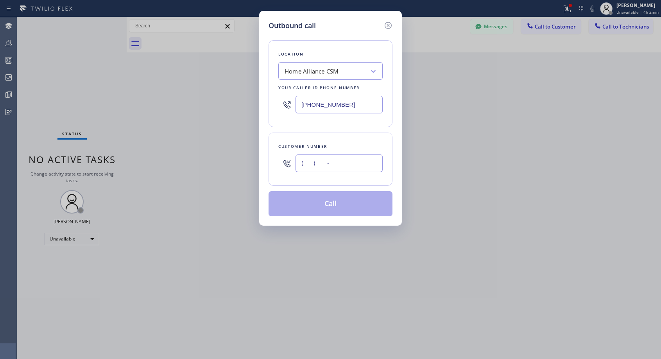
click at [371, 159] on input "(___) ___-____" at bounding box center [339, 163] width 87 height 18
paste input "760) 686-3800"
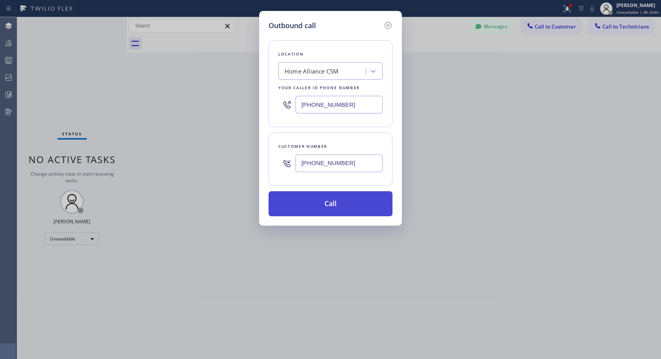
type input "[PHONE_NUMBER]"
click at [352, 196] on button "Call" at bounding box center [331, 203] width 124 height 25
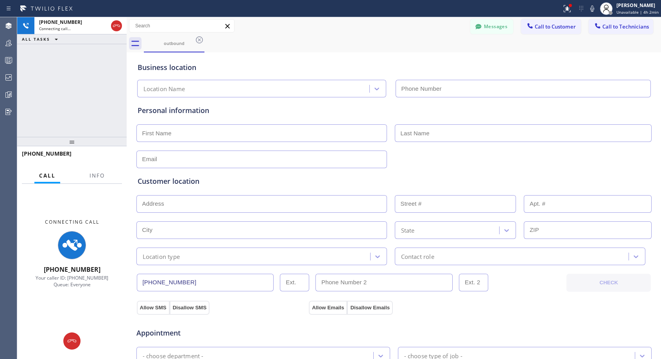
type input "[PHONE_NUMBER]"
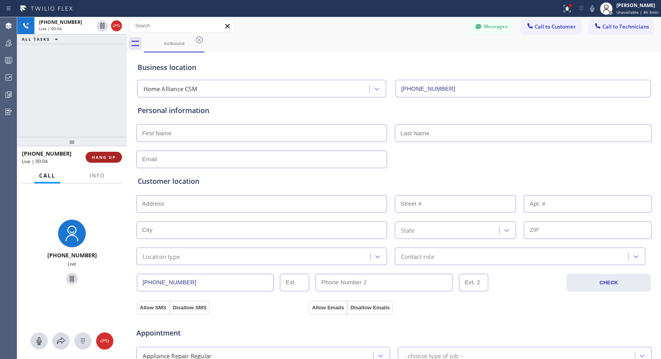
click at [113, 156] on span "HANG UP" at bounding box center [104, 156] width 24 height 5
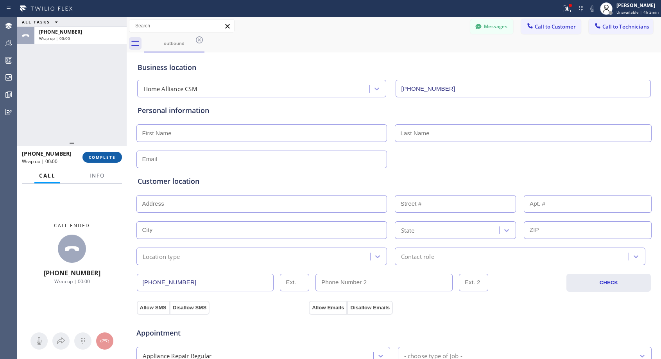
click at [114, 156] on span "COMPLETE" at bounding box center [102, 156] width 27 height 5
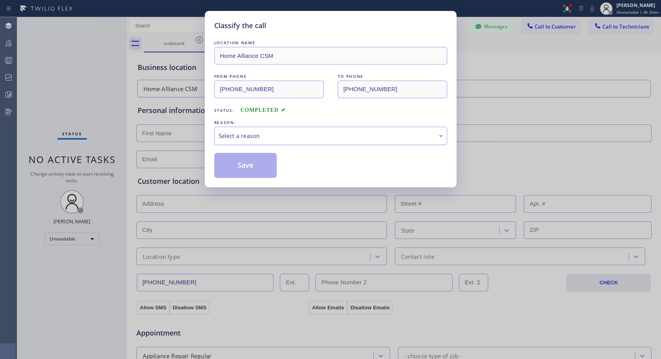
click at [255, 134] on div "Select a reason" at bounding box center [331, 135] width 224 height 9
click at [245, 164] on button "Save" at bounding box center [245, 165] width 63 height 25
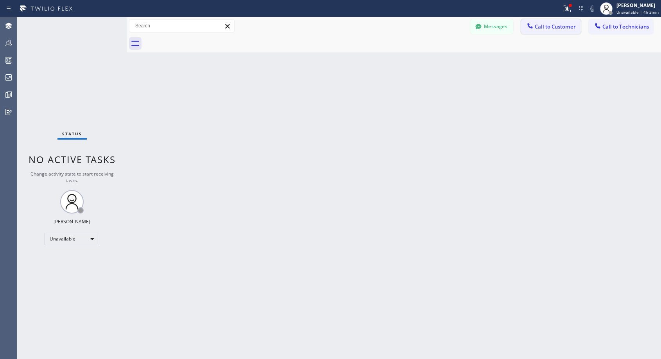
click at [558, 29] on span "Call to Customer" at bounding box center [555, 26] width 41 height 7
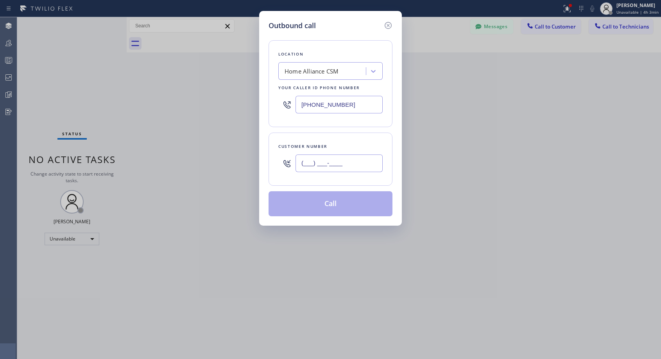
click at [368, 163] on input "(___) ___-____" at bounding box center [339, 163] width 87 height 18
paste input "760) 686-3800"
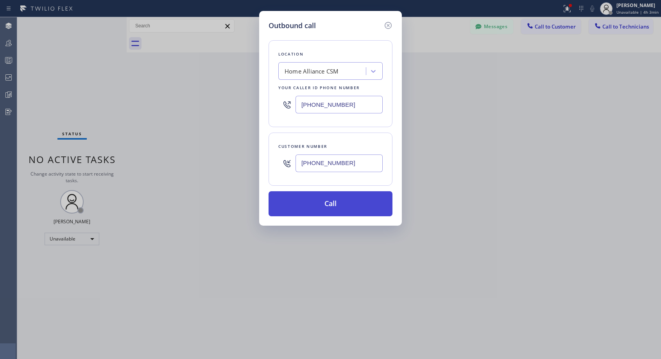
type input "[PHONE_NUMBER]"
click at [361, 200] on button "Call" at bounding box center [331, 203] width 124 height 25
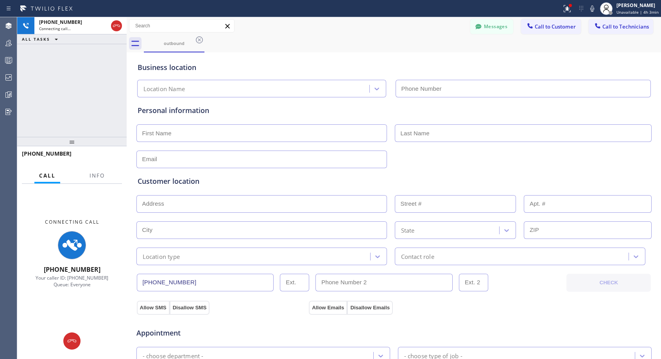
type input "[PHONE_NUMBER]"
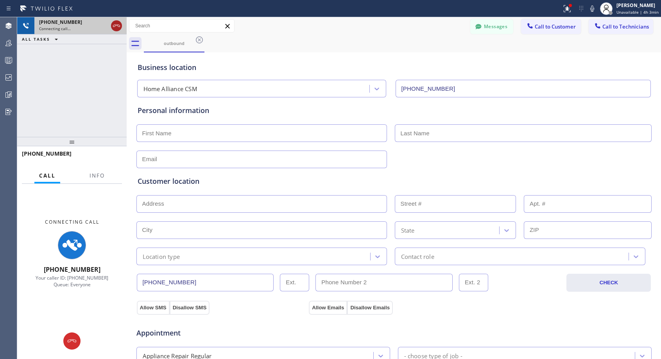
click at [115, 23] on icon at bounding box center [116, 25] width 9 height 9
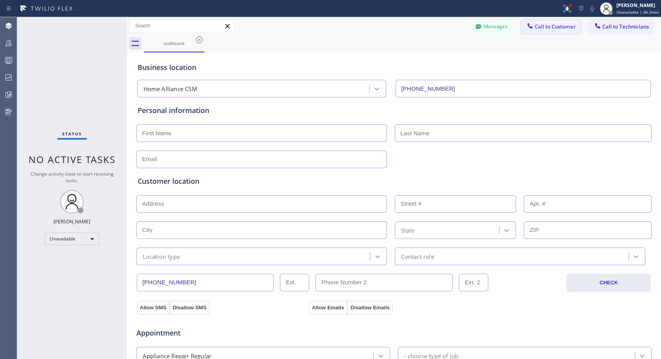
click at [544, 25] on span "Call to Customer" at bounding box center [555, 26] width 41 height 7
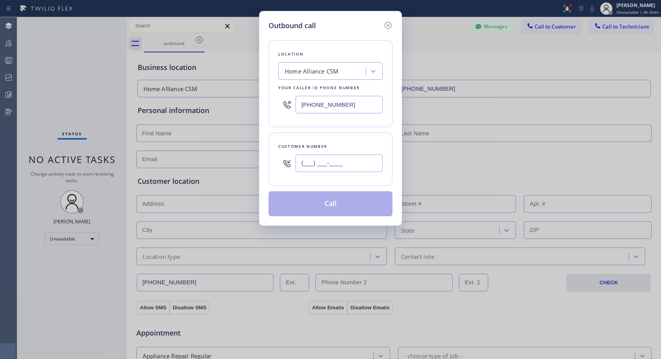
click at [333, 159] on input "(___) ___-____" at bounding box center [339, 163] width 87 height 18
paste input "760) 686-3800"
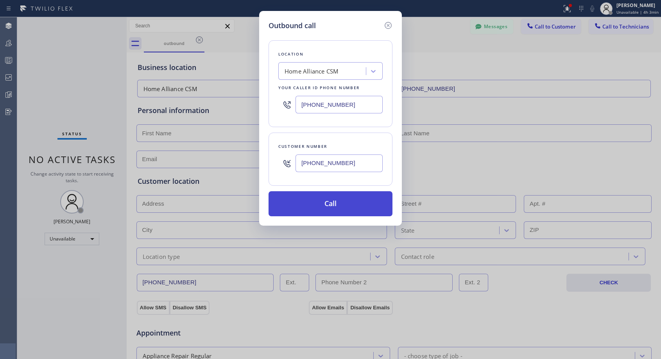
type input "[PHONE_NUMBER]"
click at [335, 197] on button "Call" at bounding box center [331, 203] width 124 height 25
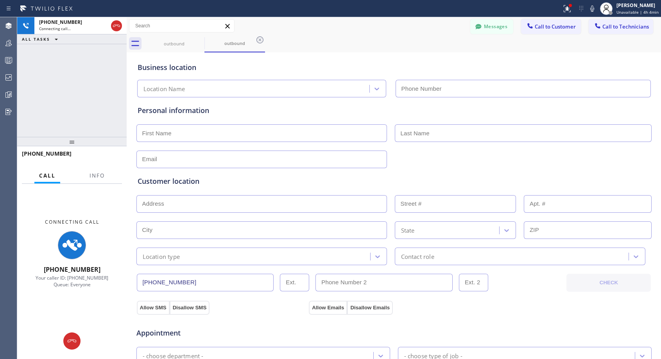
type input "[PHONE_NUMBER]"
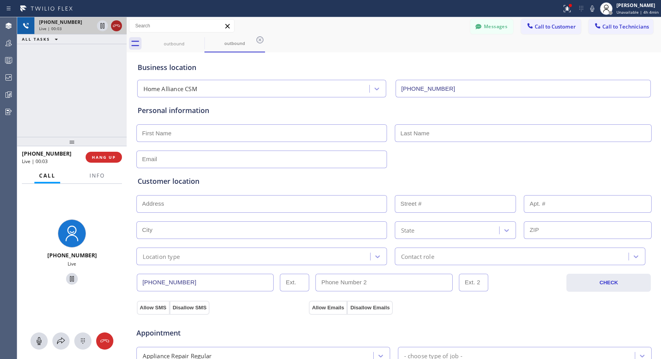
click at [116, 26] on icon at bounding box center [116, 25] width 9 height 9
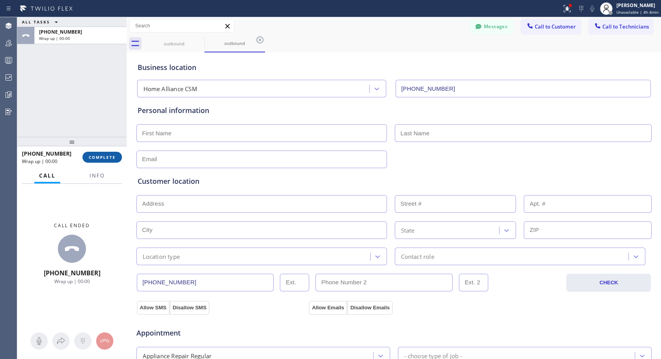
click at [116, 156] on button "COMPLETE" at bounding box center [102, 157] width 39 height 11
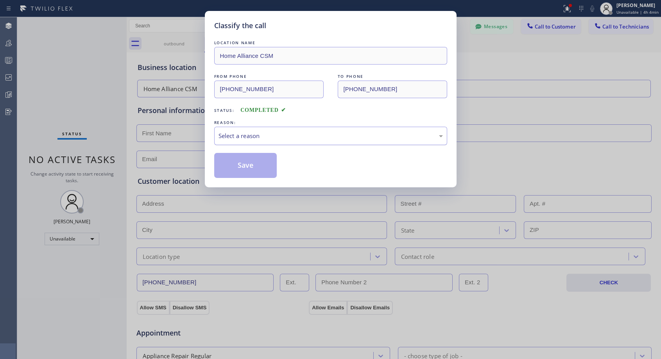
click at [276, 129] on div "Select a reason" at bounding box center [330, 136] width 233 height 18
click at [242, 167] on button "Save" at bounding box center [245, 165] width 63 height 25
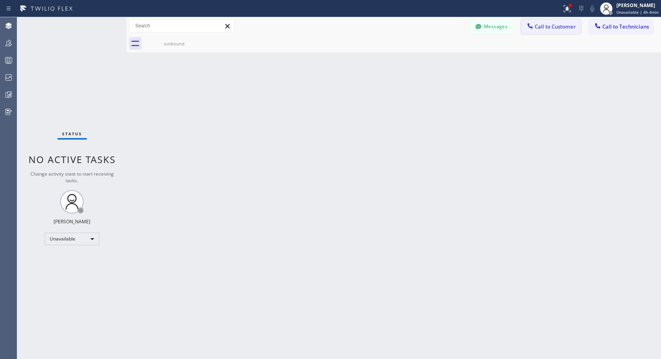
click at [541, 25] on span "Call to Customer" at bounding box center [555, 26] width 41 height 7
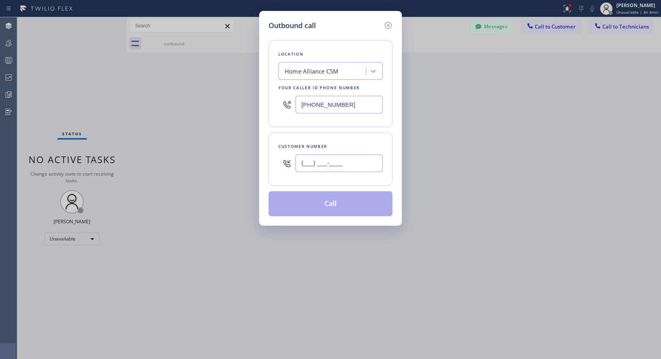
click at [346, 163] on input "(___) ___-____" at bounding box center [339, 163] width 87 height 18
paste input "760) 686-3800"
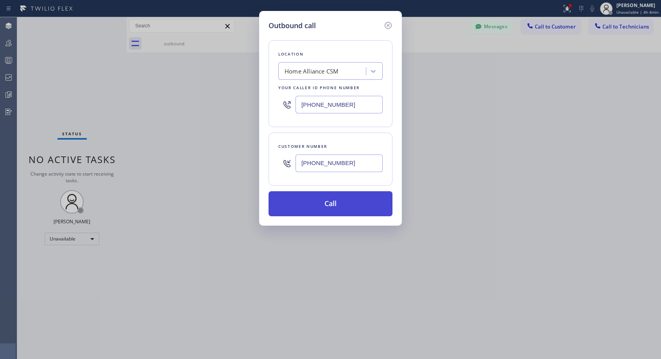
type input "[PHONE_NUMBER]"
click at [357, 205] on button "Call" at bounding box center [331, 203] width 124 height 25
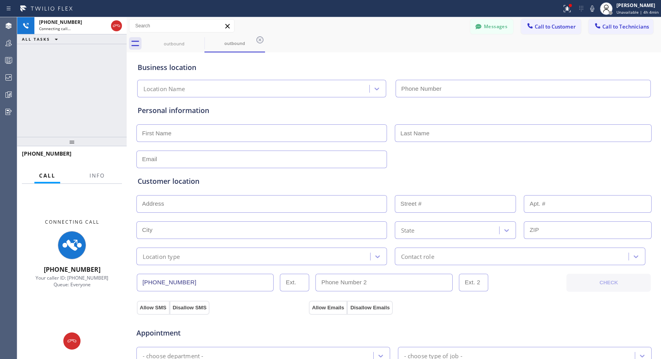
type input "[PHONE_NUMBER]"
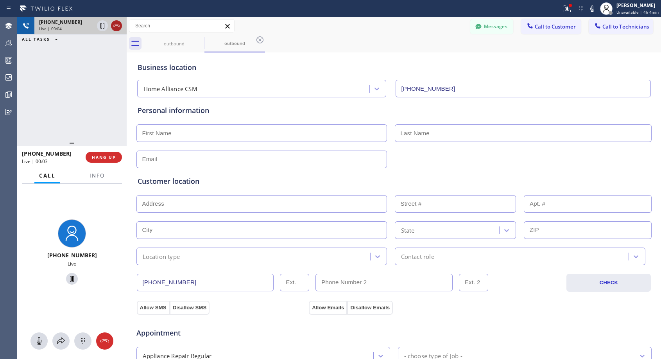
click at [117, 27] on icon at bounding box center [116, 25] width 9 height 9
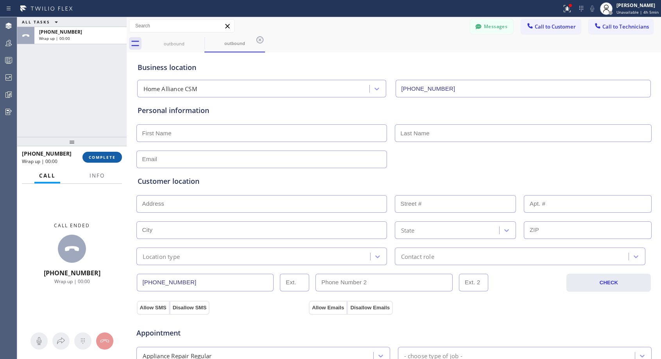
click at [103, 157] on span "COMPLETE" at bounding box center [102, 156] width 27 height 5
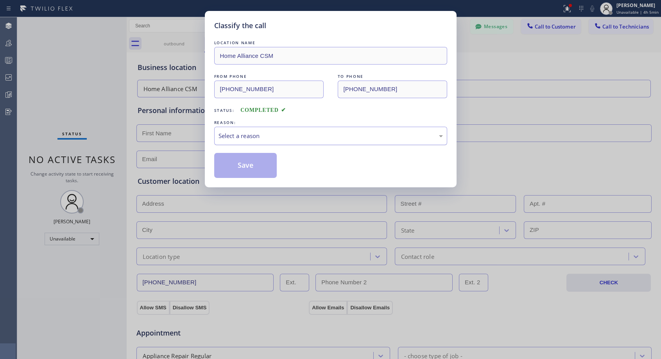
click at [281, 134] on div "Select a reason" at bounding box center [331, 135] width 224 height 9
click at [253, 165] on button "Save" at bounding box center [245, 165] width 63 height 25
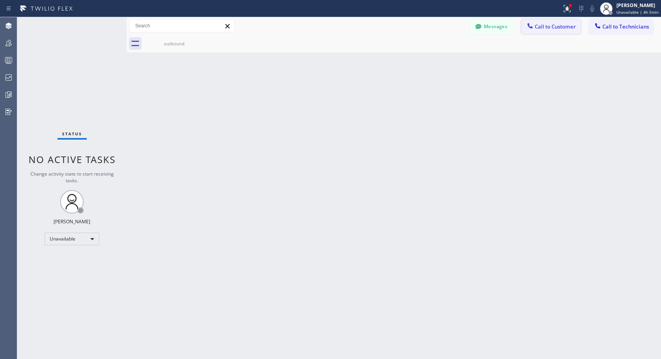
click at [551, 23] on span "Call to Customer" at bounding box center [555, 26] width 41 height 7
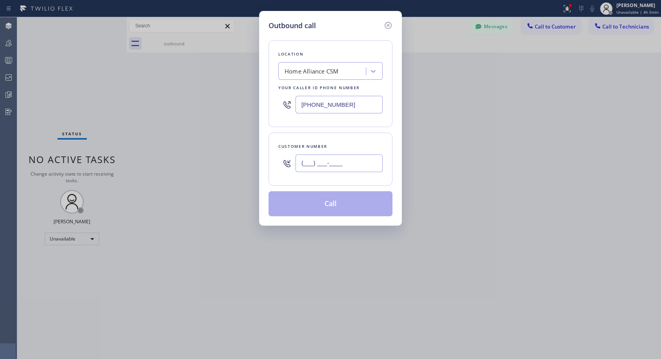
click at [355, 170] on input "(___) ___-____" at bounding box center [339, 163] width 87 height 18
paste input "720) 837-0011"
type input "[PHONE_NUMBER]"
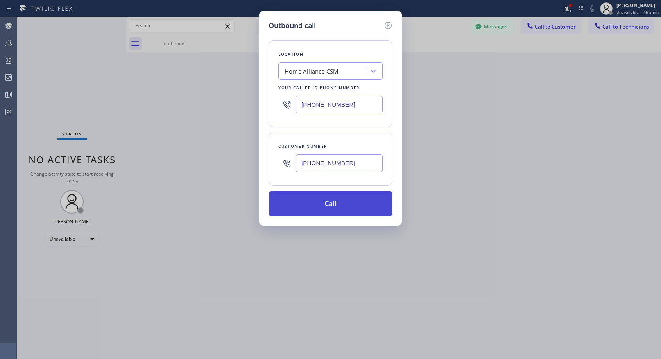
click at [331, 206] on button "Call" at bounding box center [331, 203] width 124 height 25
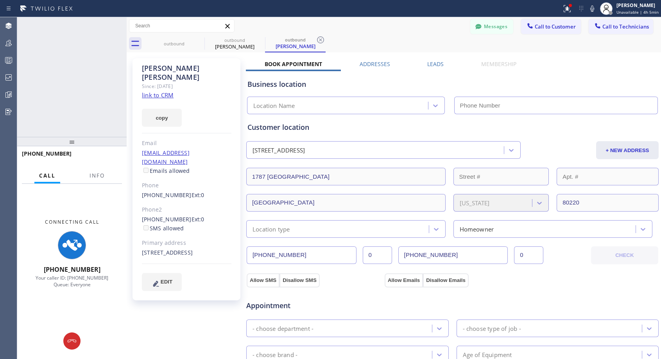
type input "[PHONE_NUMBER]"
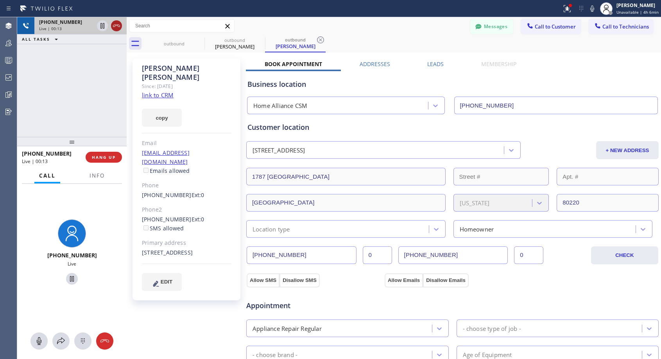
click at [120, 23] on icon at bounding box center [116, 25] width 9 height 9
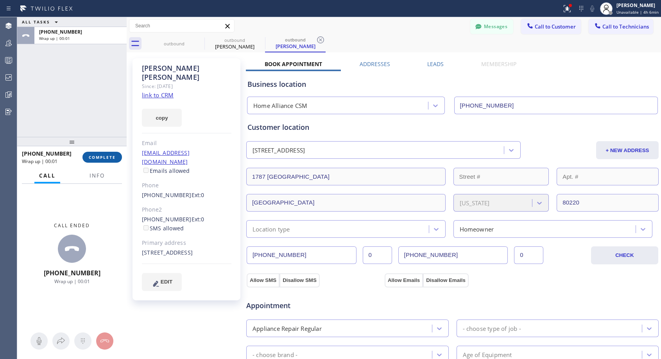
click at [106, 156] on span "COMPLETE" at bounding box center [102, 156] width 27 height 5
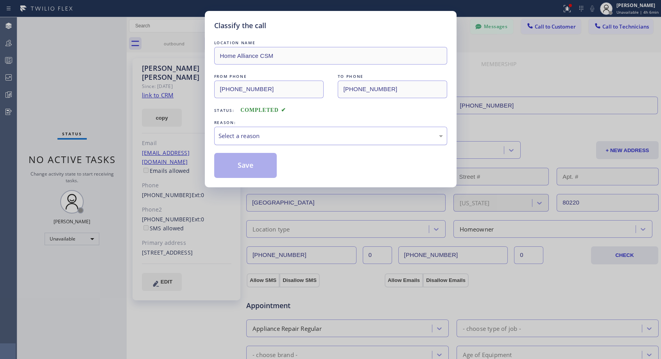
click at [314, 134] on div "Select a reason" at bounding box center [331, 135] width 224 height 9
click at [247, 163] on button "Save" at bounding box center [245, 165] width 63 height 25
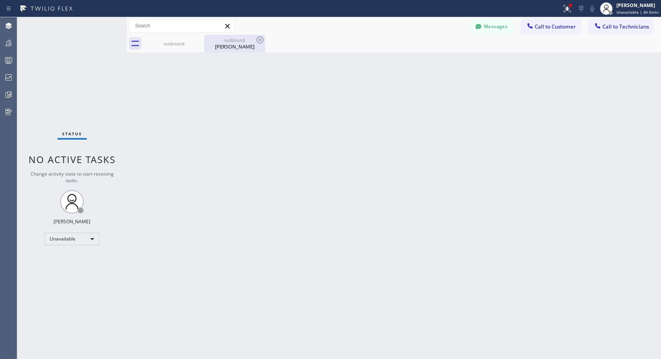
click at [238, 47] on div "[PERSON_NAME]" at bounding box center [234, 46] width 59 height 7
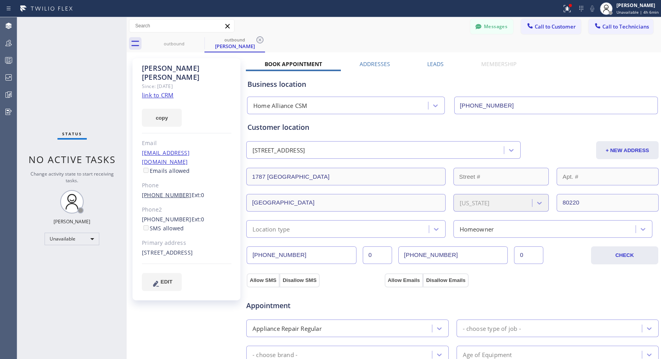
click at [170, 191] on link "[PHONE_NUMBER]" at bounding box center [167, 194] width 50 height 7
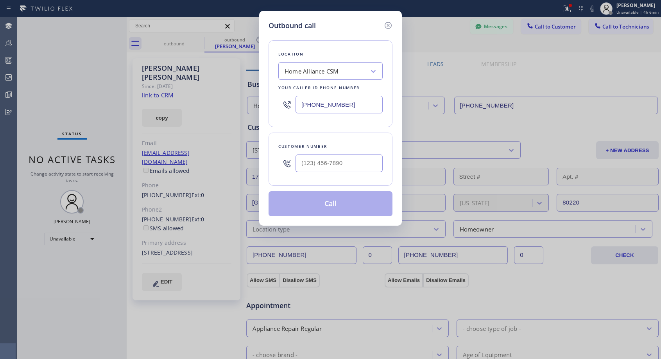
type input "[PHONE_NUMBER]"
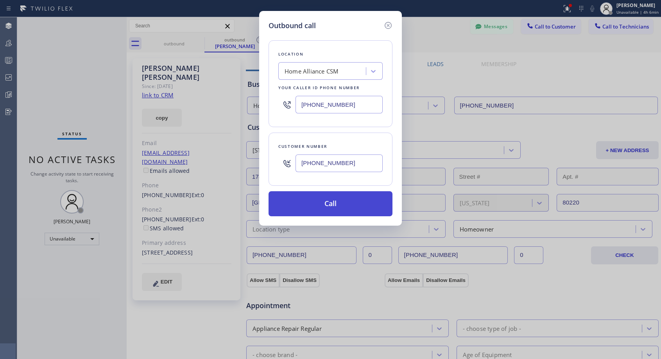
click at [328, 210] on button "Call" at bounding box center [331, 203] width 124 height 25
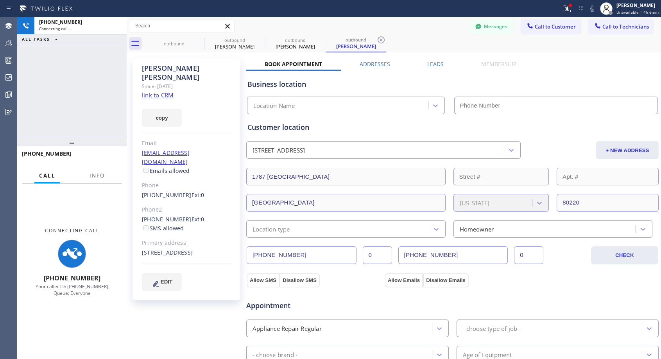
type input "[PHONE_NUMBER]"
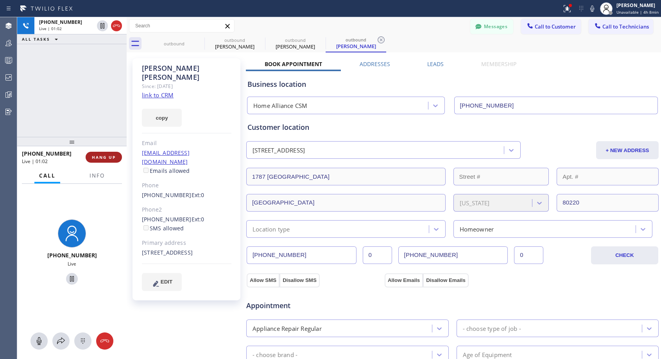
click at [114, 156] on span "HANG UP" at bounding box center [104, 156] width 24 height 5
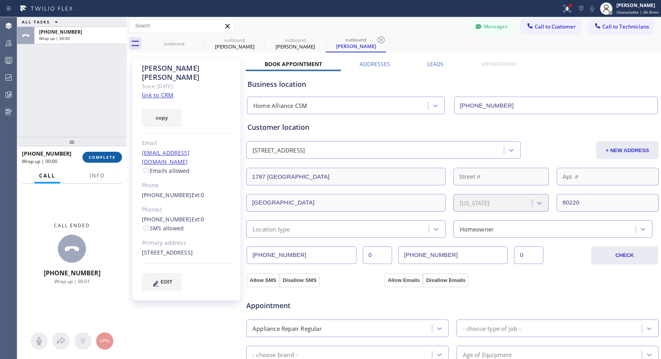
click at [114, 156] on span "COMPLETE" at bounding box center [102, 156] width 27 height 5
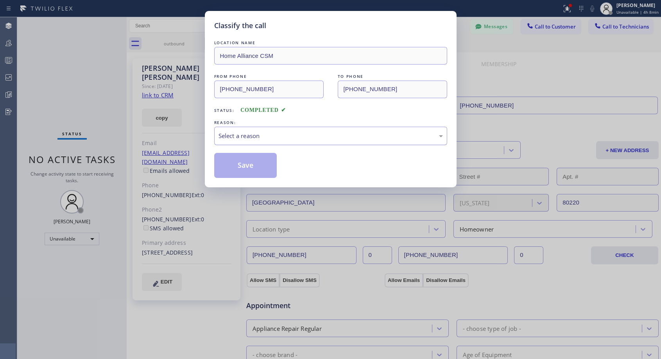
click at [242, 137] on div "Select a reason" at bounding box center [331, 135] width 224 height 9
click at [233, 167] on button "Save" at bounding box center [245, 165] width 63 height 25
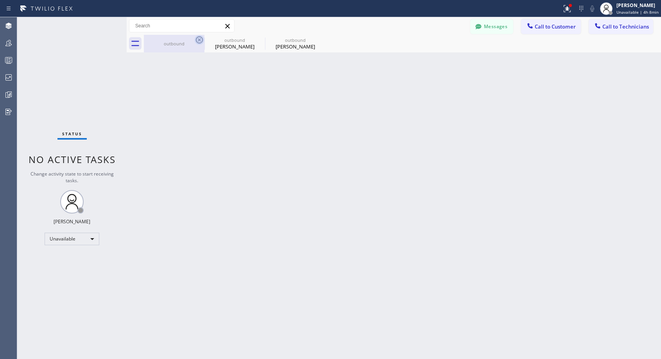
click at [198, 41] on icon at bounding box center [199, 39] width 9 height 9
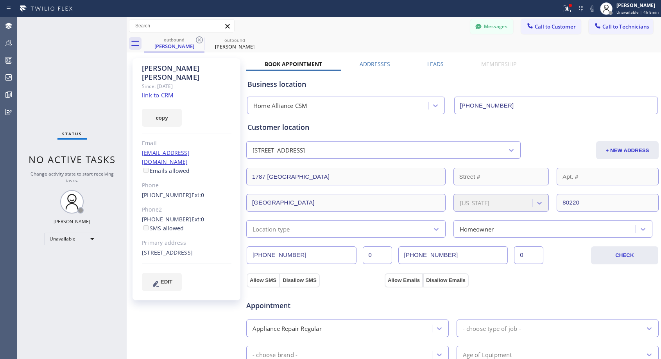
click at [198, 41] on icon at bounding box center [199, 39] width 9 height 9
click at [0, 0] on icon at bounding box center [0, 0] width 0 height 0
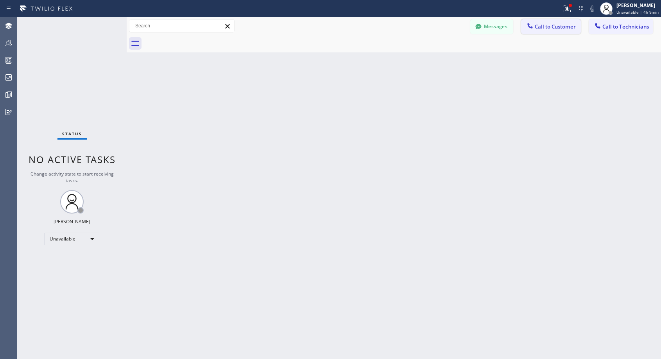
click at [553, 23] on span "Call to Customer" at bounding box center [555, 26] width 41 height 7
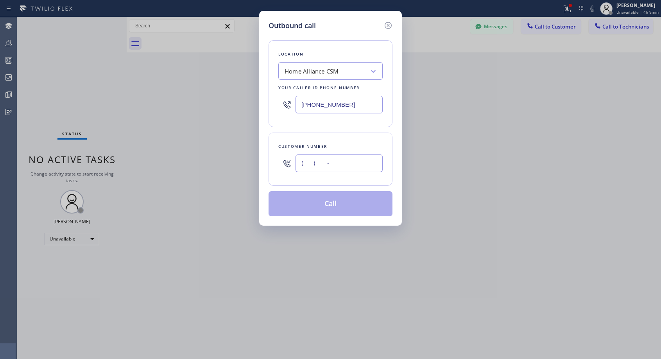
click at [357, 167] on input "(___) ___-____" at bounding box center [339, 163] width 87 height 18
paste input "951) 202-0119"
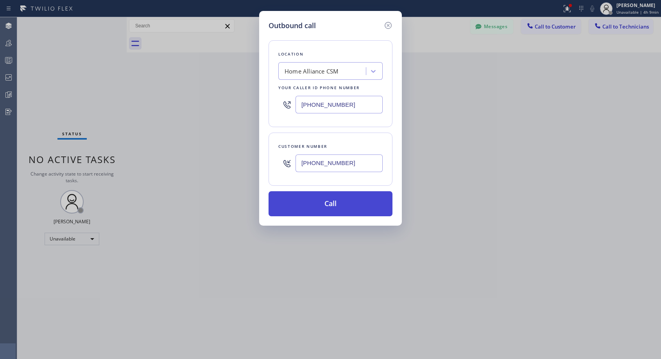
type input "[PHONE_NUMBER]"
drag, startPoint x: 337, startPoint y: 204, endPoint x: 344, endPoint y: 114, distance: 90.2
click at [338, 205] on button "Call" at bounding box center [331, 203] width 124 height 25
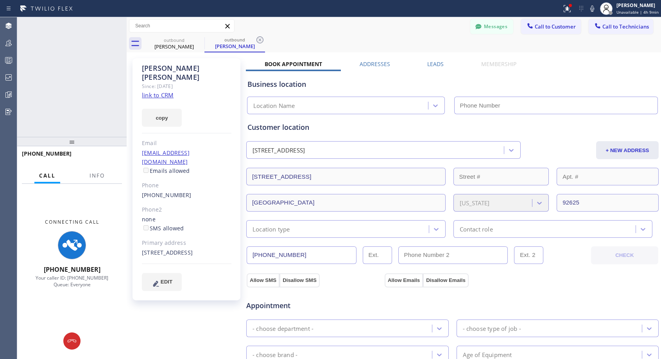
type input "[PHONE_NUMBER]"
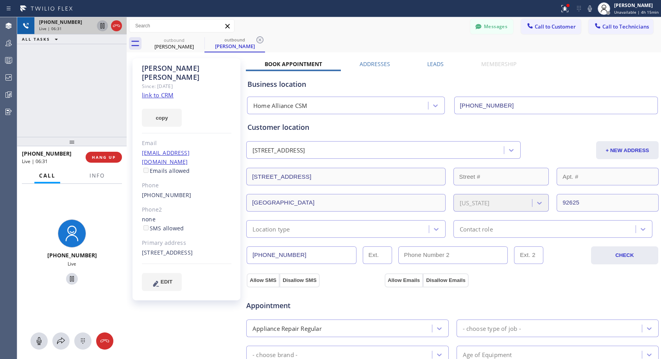
click at [101, 25] on icon at bounding box center [102, 25] width 4 height 5
click at [103, 24] on icon at bounding box center [102, 25] width 5 height 5
click at [101, 26] on icon at bounding box center [102, 25] width 9 height 9
click at [102, 26] on icon at bounding box center [102, 25] width 5 height 5
click at [101, 27] on icon at bounding box center [102, 25] width 4 height 5
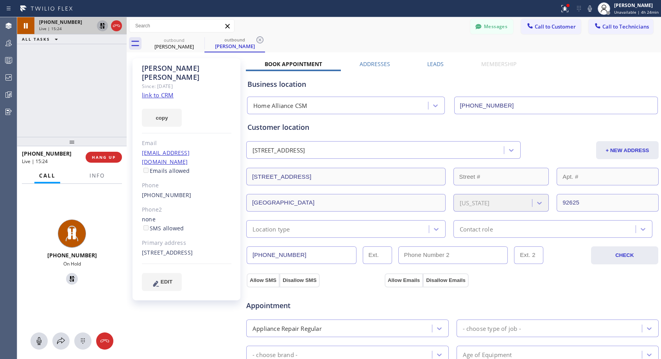
click at [103, 26] on icon at bounding box center [102, 25] width 5 height 5
click at [361, 29] on div "Messages Call to Customer Call to Technicians Outbound call Location Home Allia…" at bounding box center [394, 26] width 535 height 14
click at [414, 31] on div "Messages Call to Customer Call to Technicians Outbound call Location Home Allia…" at bounding box center [394, 26] width 535 height 14
click at [422, 37] on div "outbound [PERSON_NAME] outbound [PERSON_NAME]" at bounding box center [402, 44] width 517 height 18
click at [114, 155] on span "HANG UP" at bounding box center [104, 156] width 24 height 5
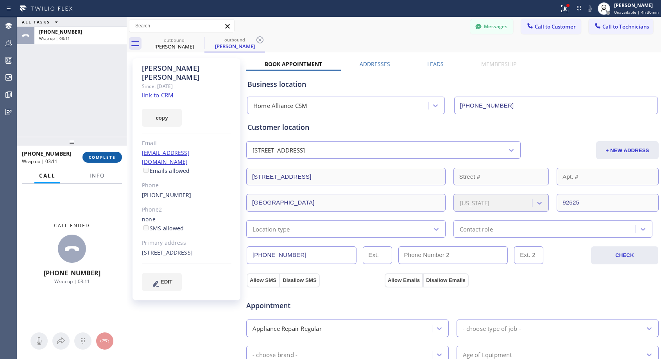
click at [101, 159] on span "COMPLETE" at bounding box center [102, 156] width 27 height 5
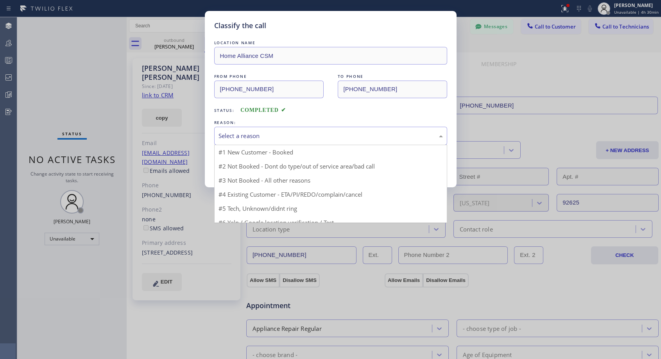
drag, startPoint x: 340, startPoint y: 137, endPoint x: 279, endPoint y: 166, distance: 67.5
click at [339, 138] on div "Select a reason" at bounding box center [331, 135] width 224 height 9
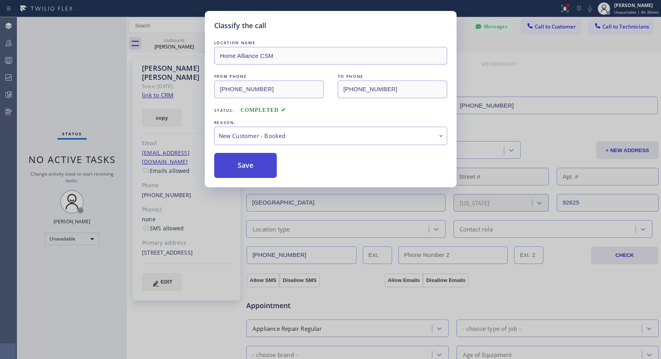
click at [261, 164] on button "Save" at bounding box center [245, 165] width 63 height 25
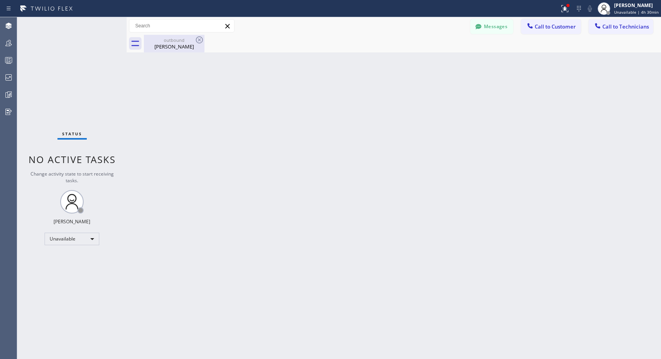
click at [177, 45] on div "[PERSON_NAME]" at bounding box center [174, 46] width 59 height 7
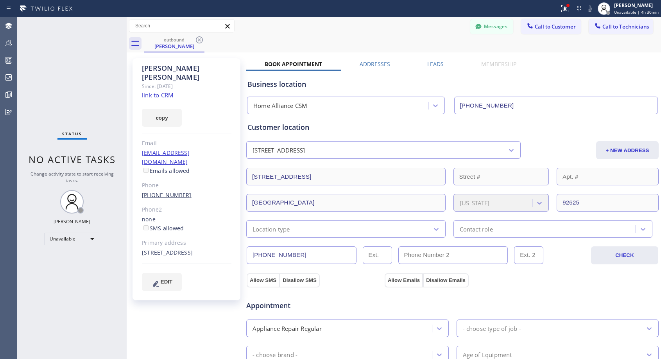
click at [166, 191] on link "[PHONE_NUMBER]" at bounding box center [167, 194] width 50 height 7
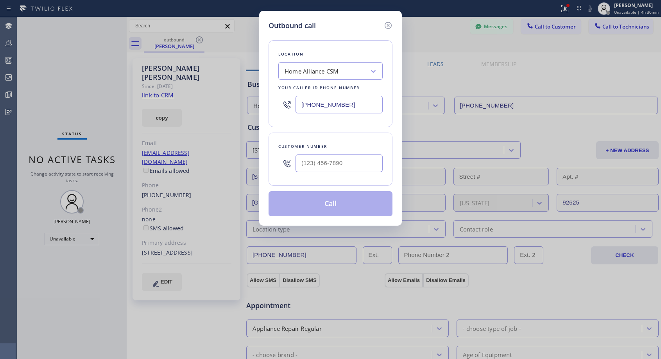
type input "[PHONE_NUMBER]"
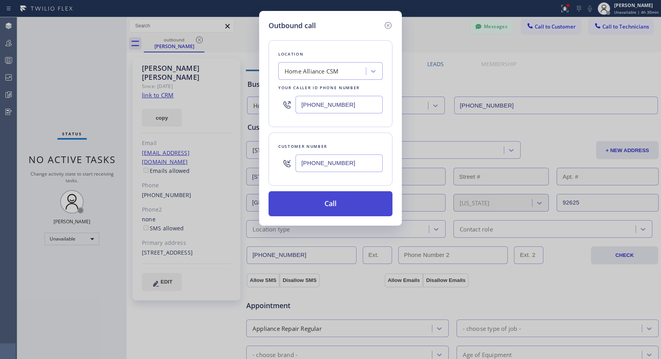
click at [330, 206] on button "Call" at bounding box center [331, 203] width 124 height 25
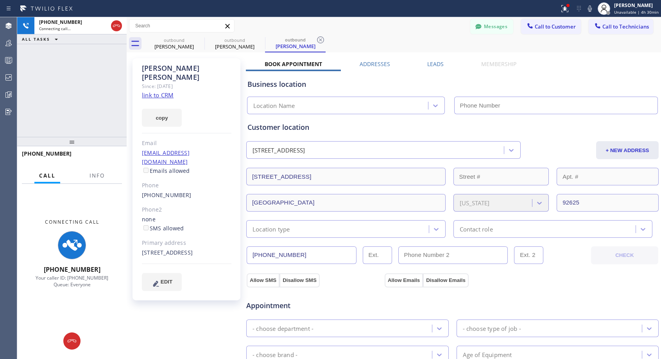
type input "[PHONE_NUMBER]"
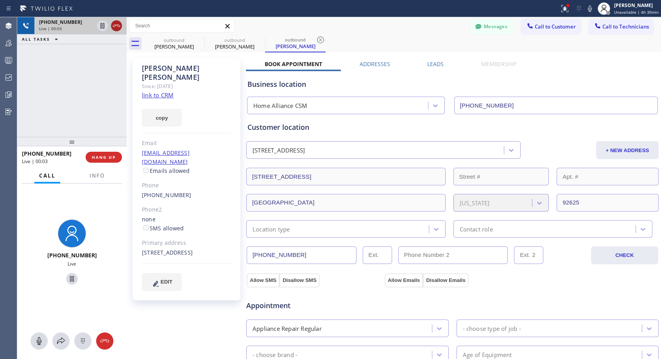
click at [118, 28] on icon at bounding box center [116, 25] width 9 height 9
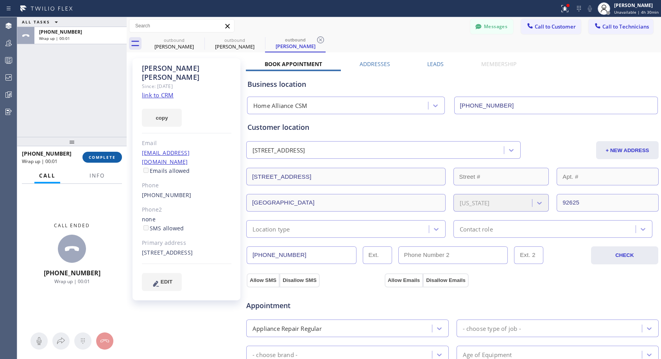
click at [107, 154] on button "COMPLETE" at bounding box center [102, 157] width 39 height 11
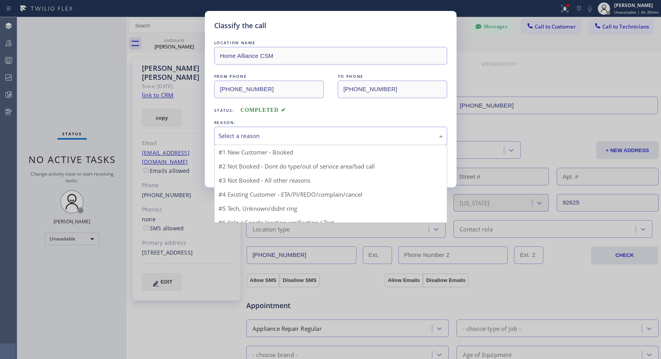
click at [273, 134] on div "Select a reason" at bounding box center [331, 135] width 224 height 9
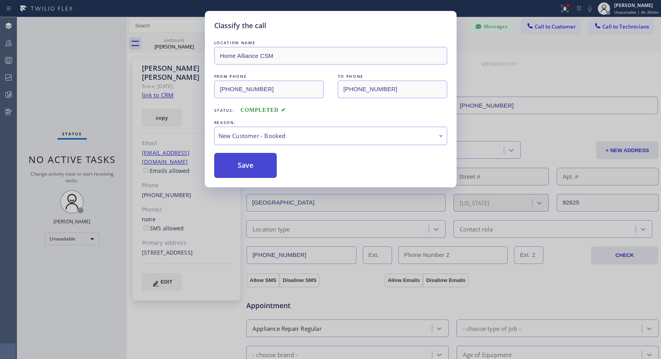
click at [250, 162] on button "Save" at bounding box center [245, 165] width 63 height 25
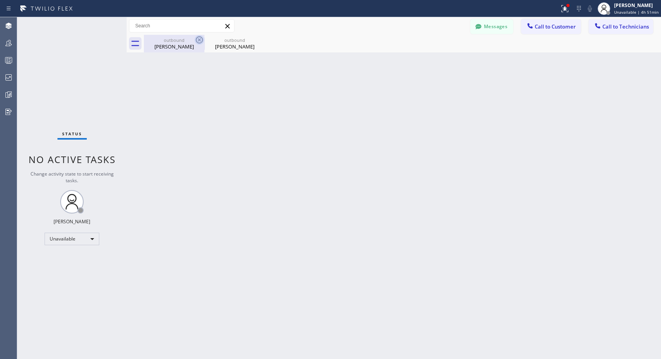
click at [199, 38] on icon at bounding box center [199, 39] width 9 height 9
click at [0, 0] on icon at bounding box center [0, 0] width 0 height 0
click at [199, 38] on div at bounding box center [402, 44] width 517 height 18
click at [545, 31] on button "Call to Customer" at bounding box center [551, 26] width 60 height 15
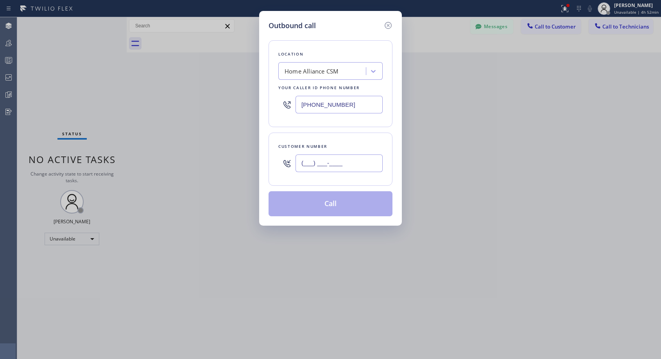
click at [346, 165] on input "(___) ___-____" at bounding box center [339, 163] width 87 height 18
paste input "909) 556-7777"
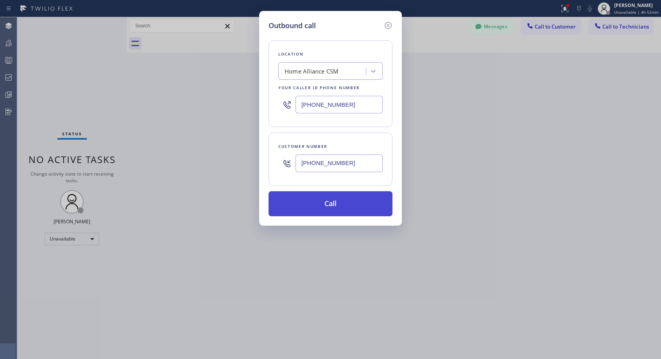
type input "[PHONE_NUMBER]"
click at [337, 204] on button "Call" at bounding box center [331, 203] width 124 height 25
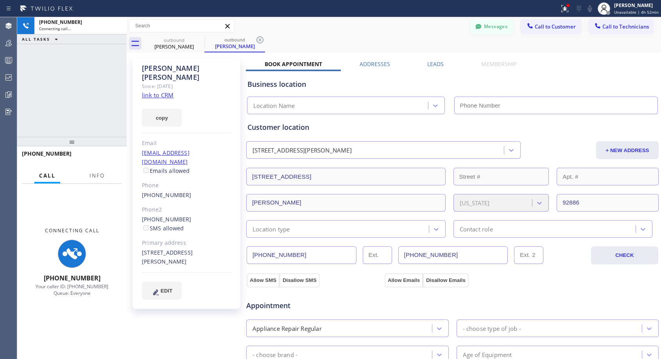
type input "[PHONE_NUMBER]"
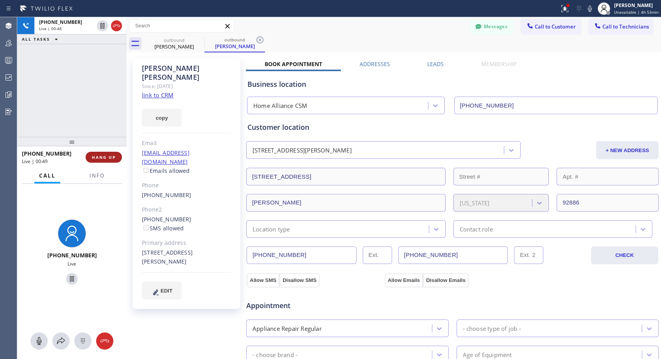
click at [115, 158] on span "HANG UP" at bounding box center [104, 156] width 24 height 5
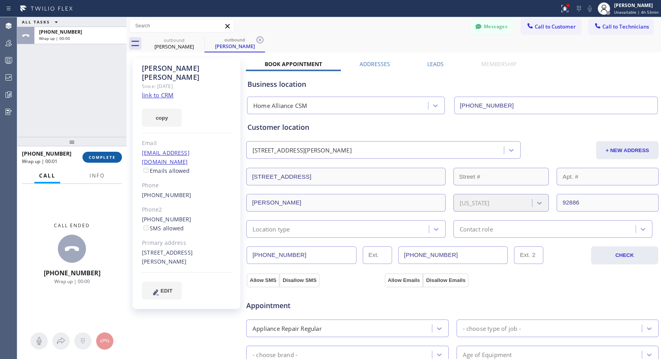
click at [115, 158] on span "COMPLETE" at bounding box center [102, 156] width 27 height 5
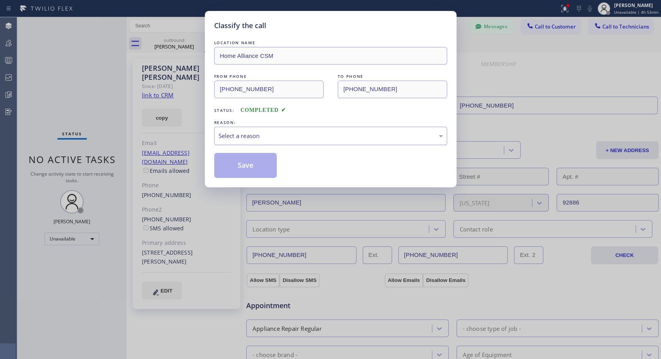
click at [334, 136] on div "Select a reason" at bounding box center [331, 135] width 224 height 9
click at [248, 167] on button "Save" at bounding box center [245, 165] width 63 height 25
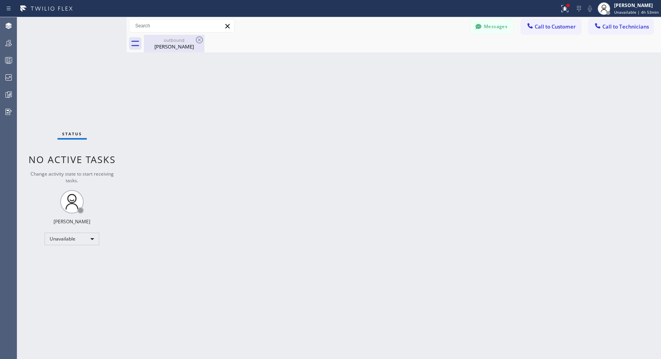
click at [184, 46] on div "[PERSON_NAME]" at bounding box center [174, 46] width 59 height 7
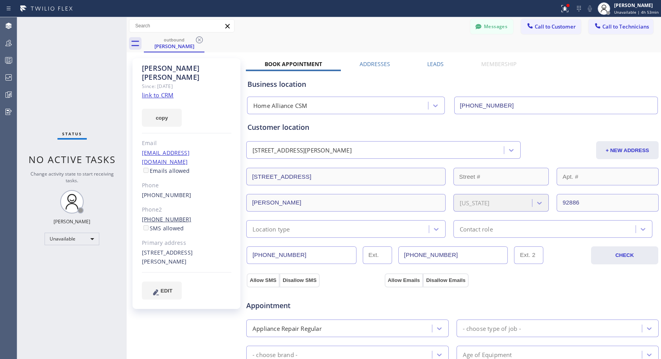
click at [162, 215] on link "[PHONE_NUMBER]" at bounding box center [167, 218] width 50 height 7
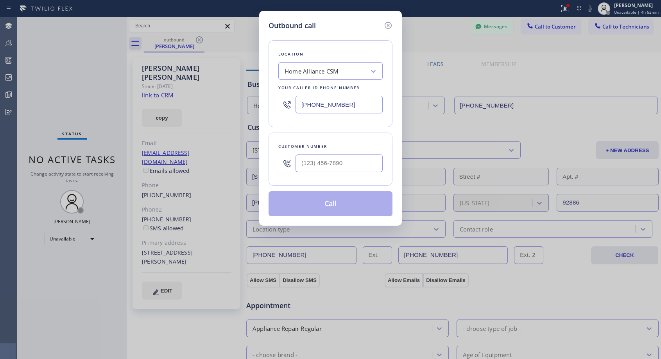
type input "[PHONE_NUMBER]"
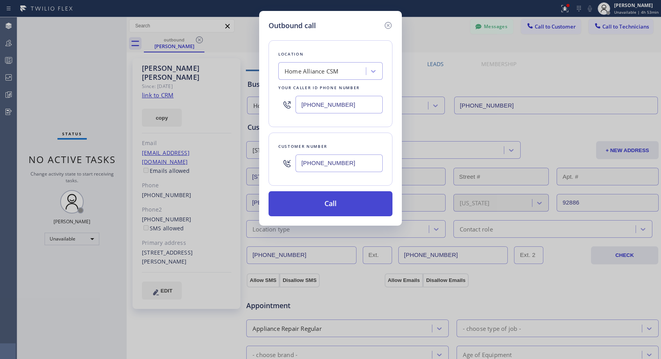
click at [324, 203] on button "Call" at bounding box center [331, 203] width 124 height 25
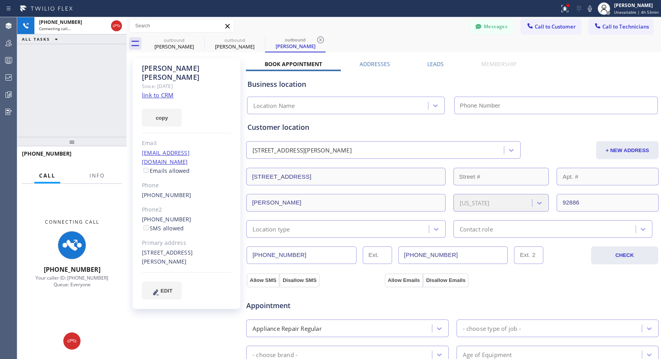
type input "[PHONE_NUMBER]"
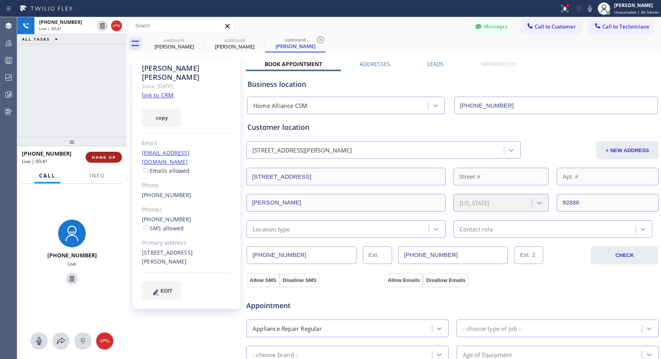
click at [100, 160] on button "HANG UP" at bounding box center [104, 157] width 36 height 11
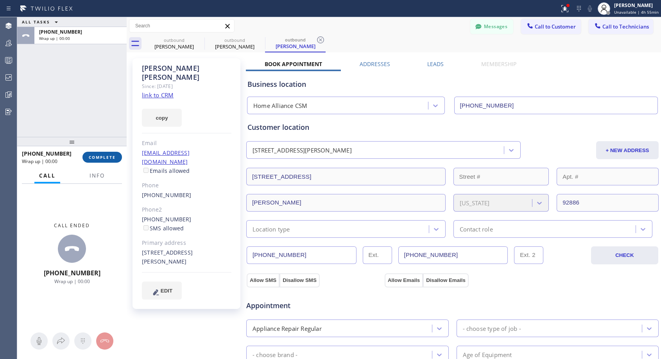
click at [100, 160] on button "COMPLETE" at bounding box center [102, 157] width 39 height 11
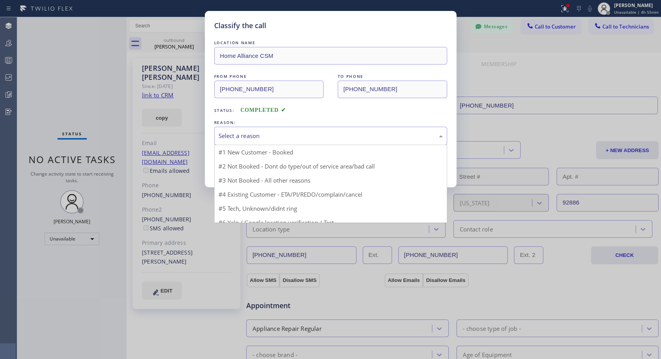
click at [270, 133] on div "Select a reason" at bounding box center [331, 135] width 224 height 9
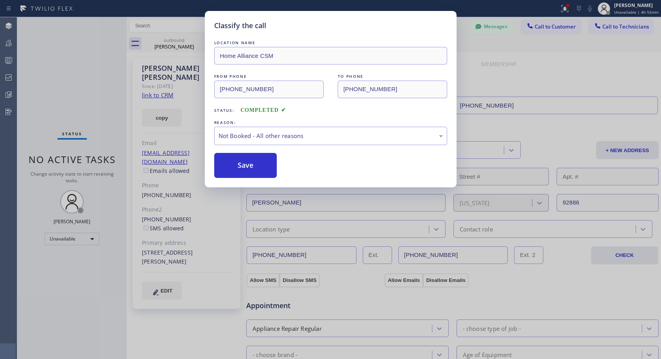
click at [240, 165] on button "Save" at bounding box center [245, 165] width 63 height 25
